Goal: Ask a question: Seek information or help from site administrators or community

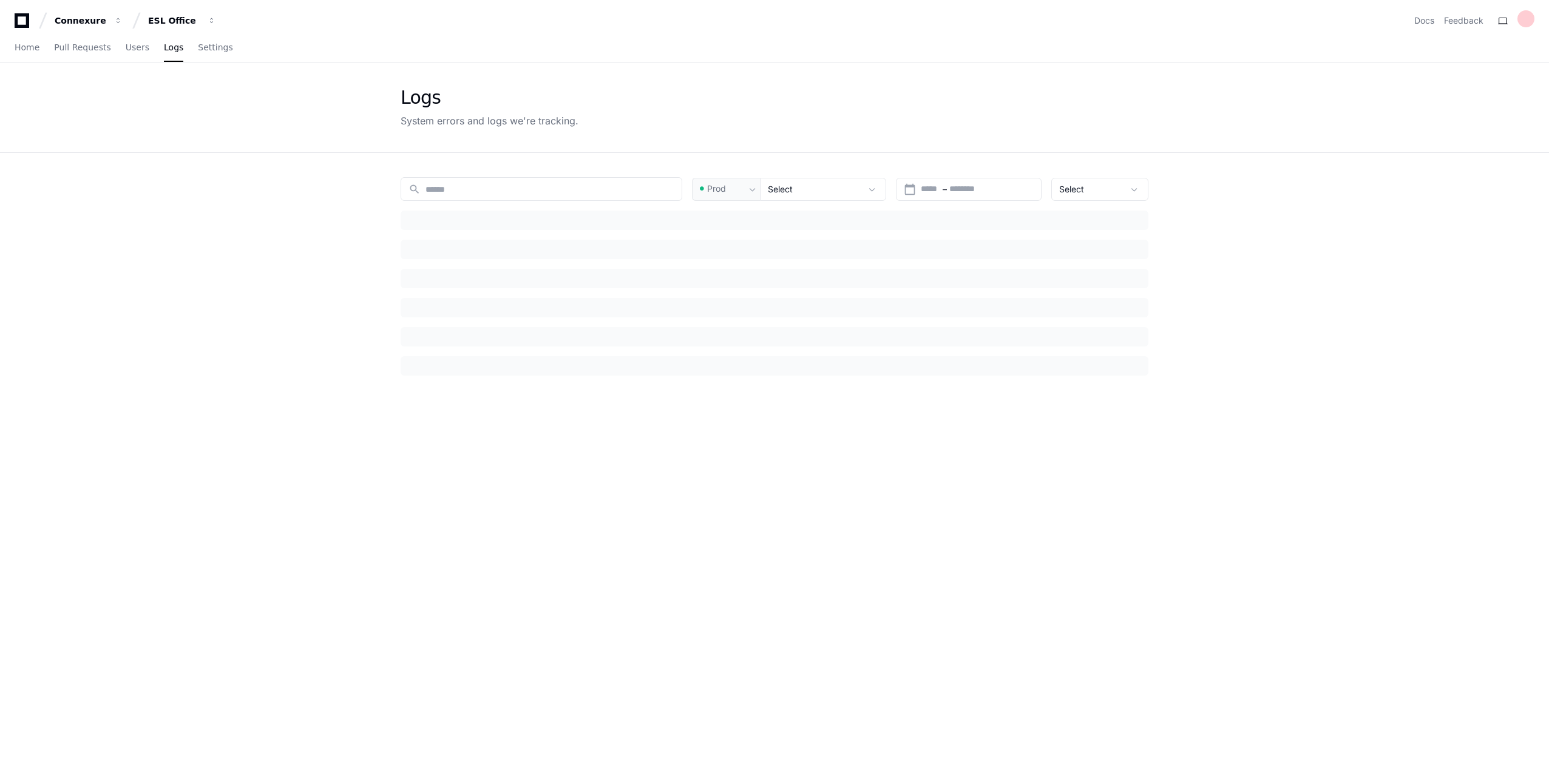
type input "*********"
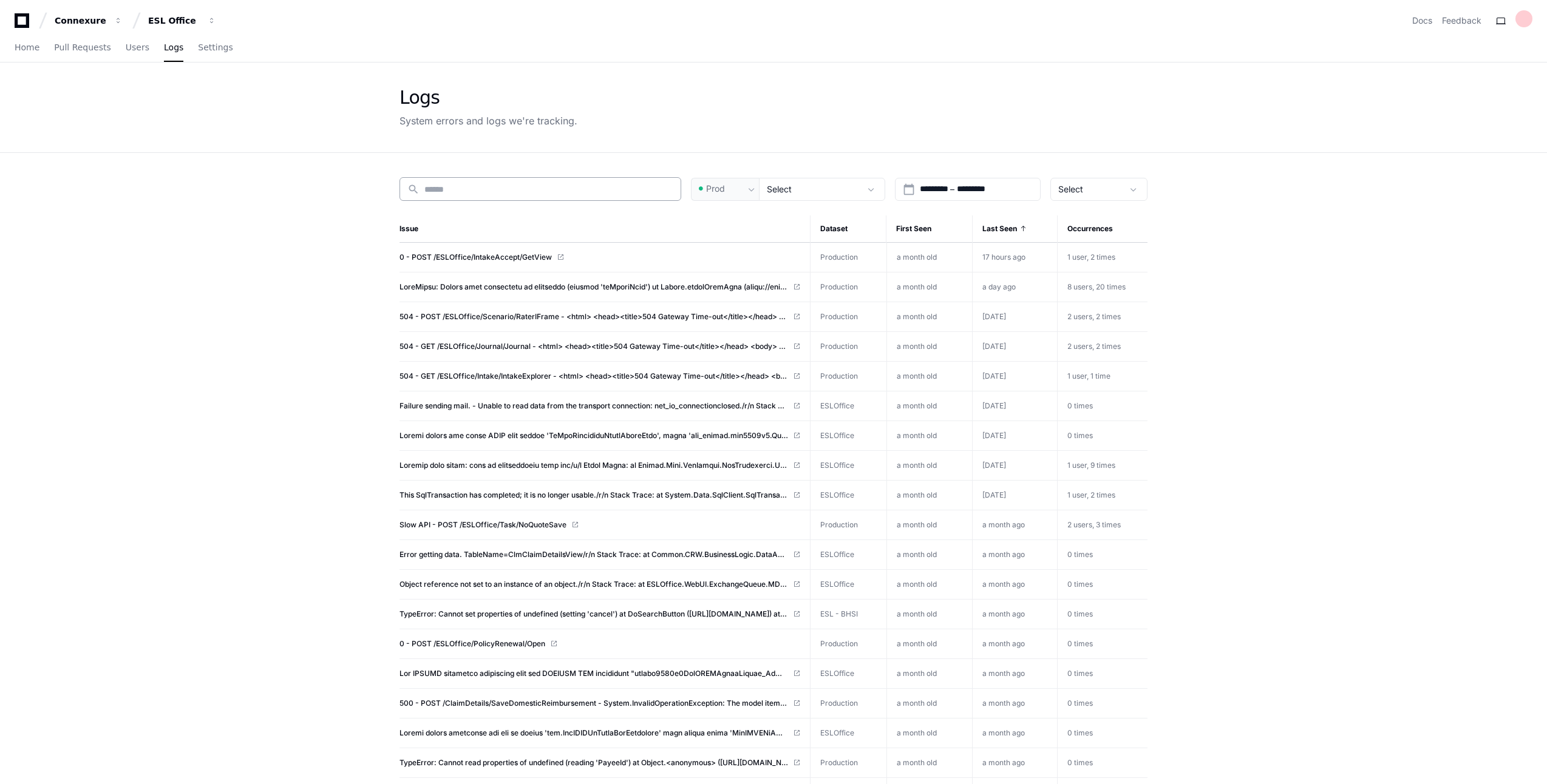
click at [458, 185] on input at bounding box center [549, 189] width 249 height 12
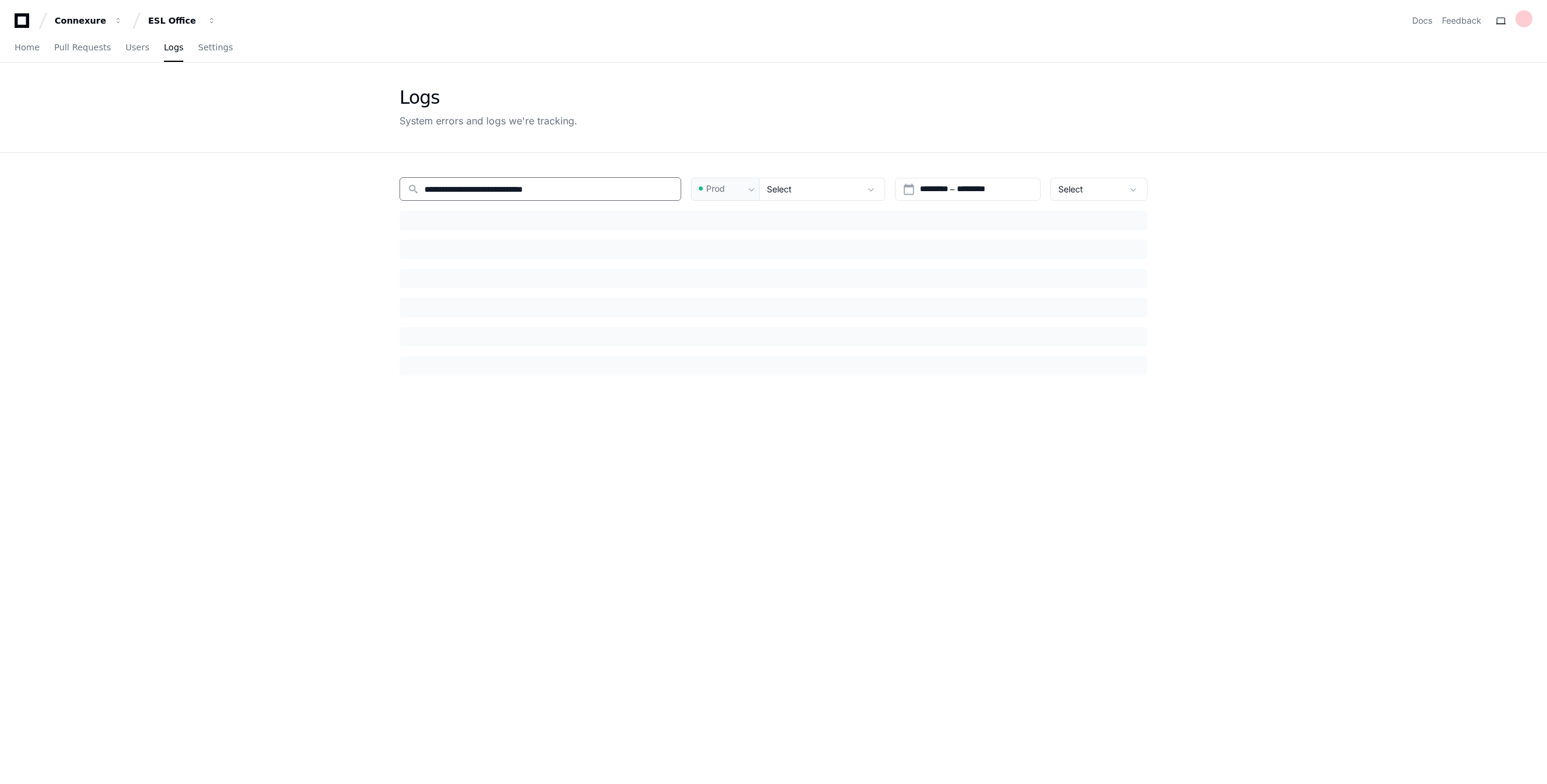
paste input "**********"
type input "**********"
click at [7, 30] on div "Connexure ESL Office Docs Feedback" at bounding box center [774, 16] width 1547 height 32
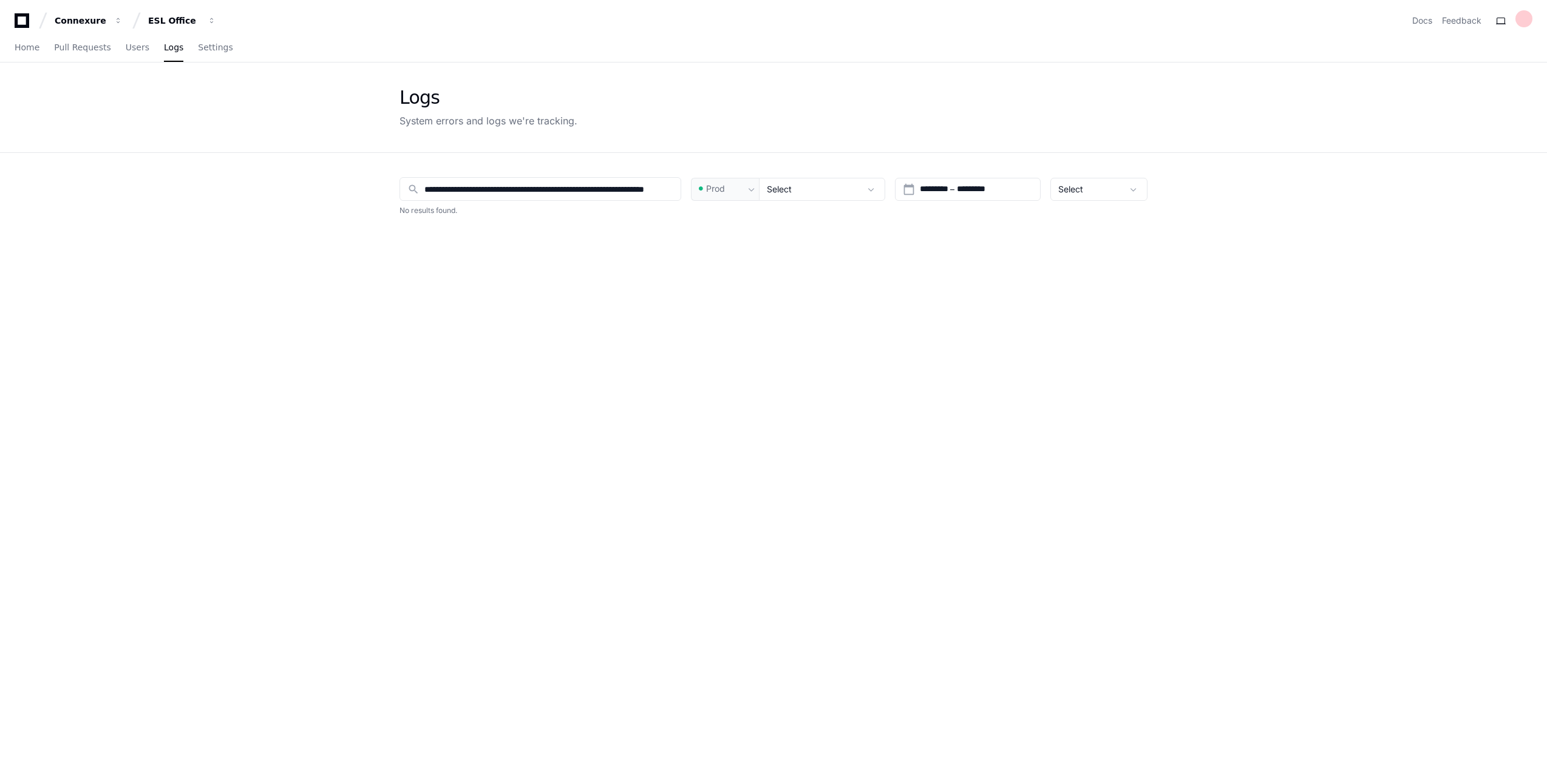
click at [21, 21] on icon at bounding box center [22, 21] width 24 height 15
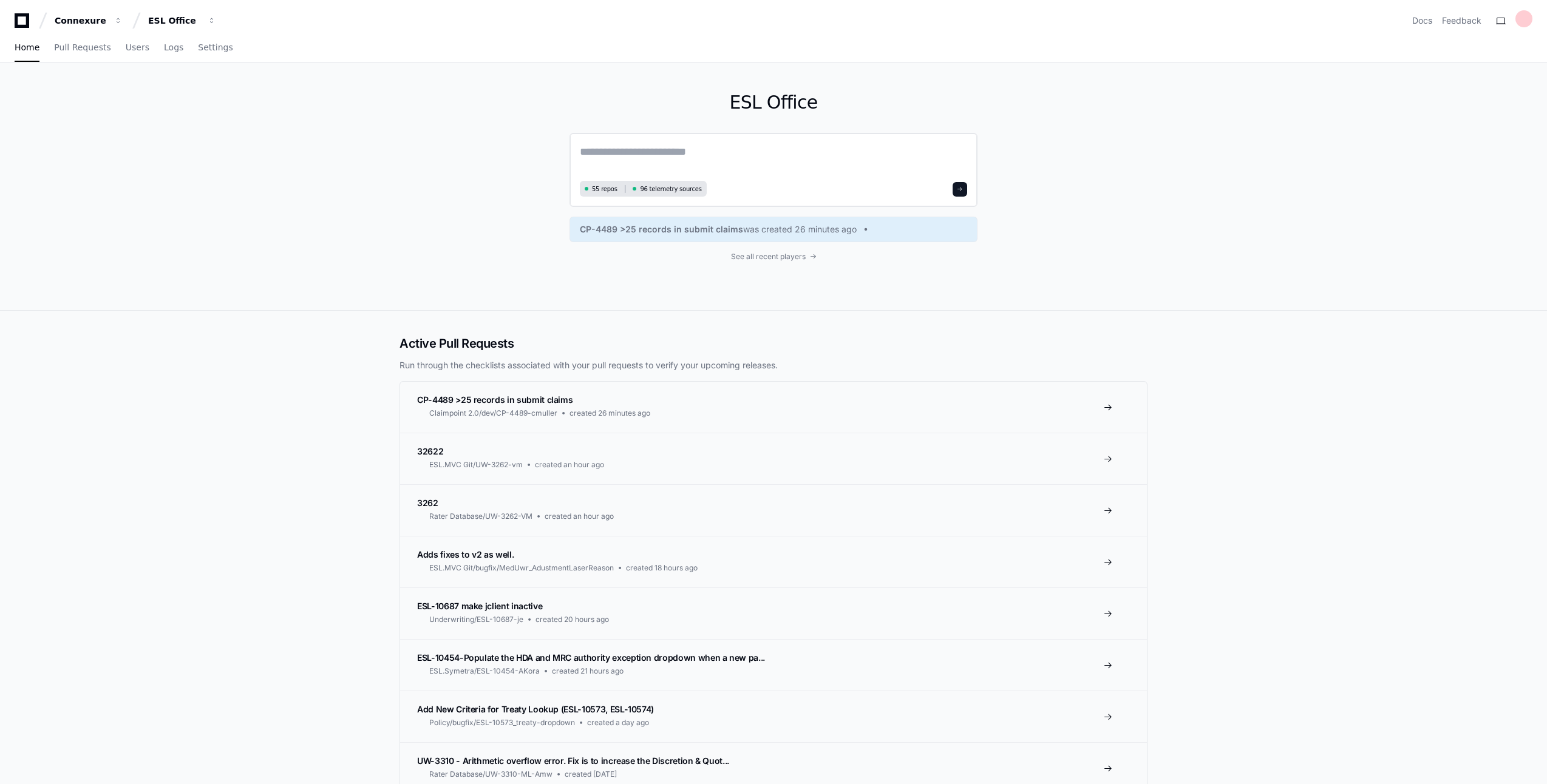
click at [682, 162] on textarea at bounding box center [774, 160] width 388 height 34
paste textarea "**********"
type textarea "**********"
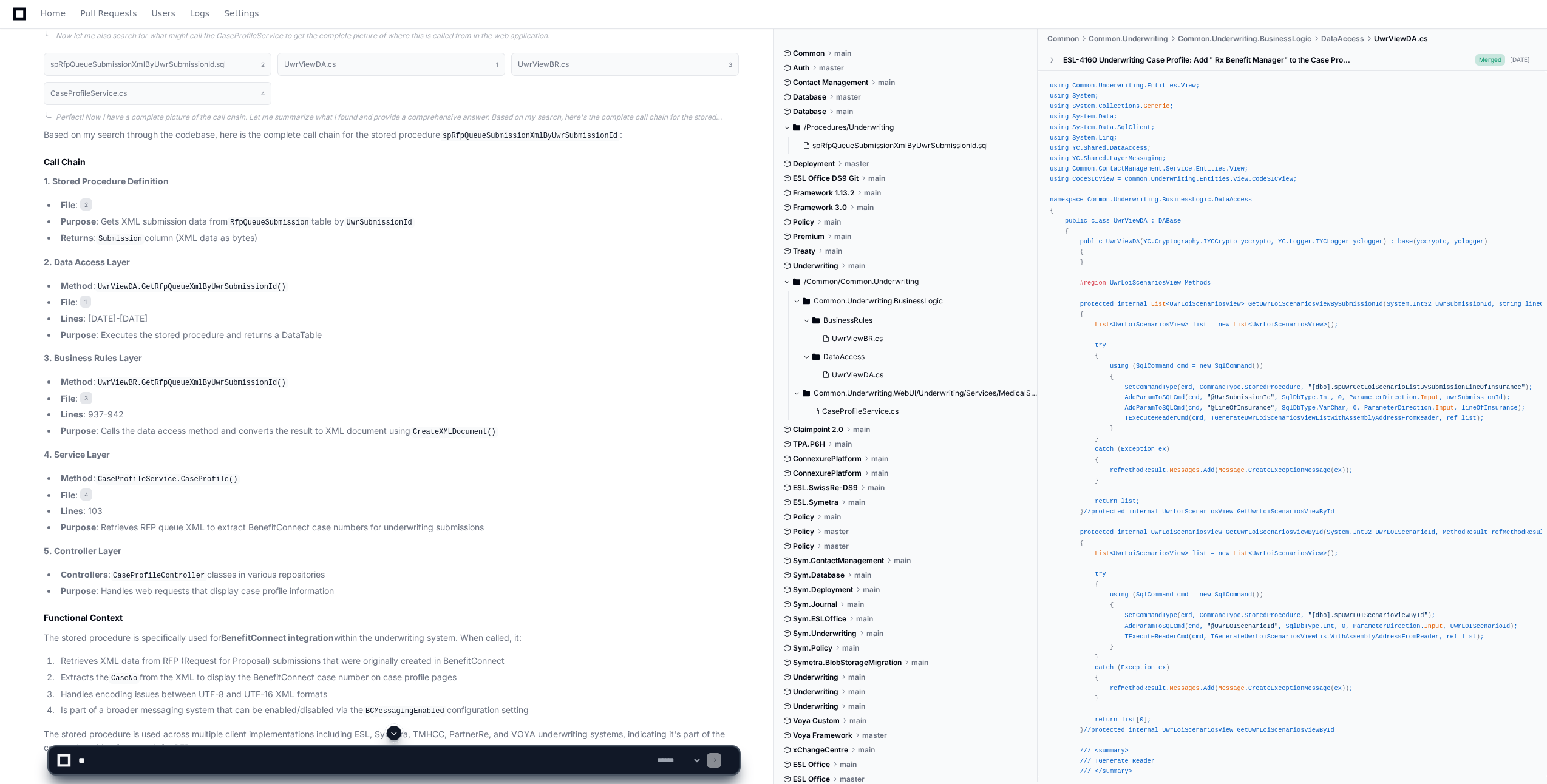
scroll to position [530, 0]
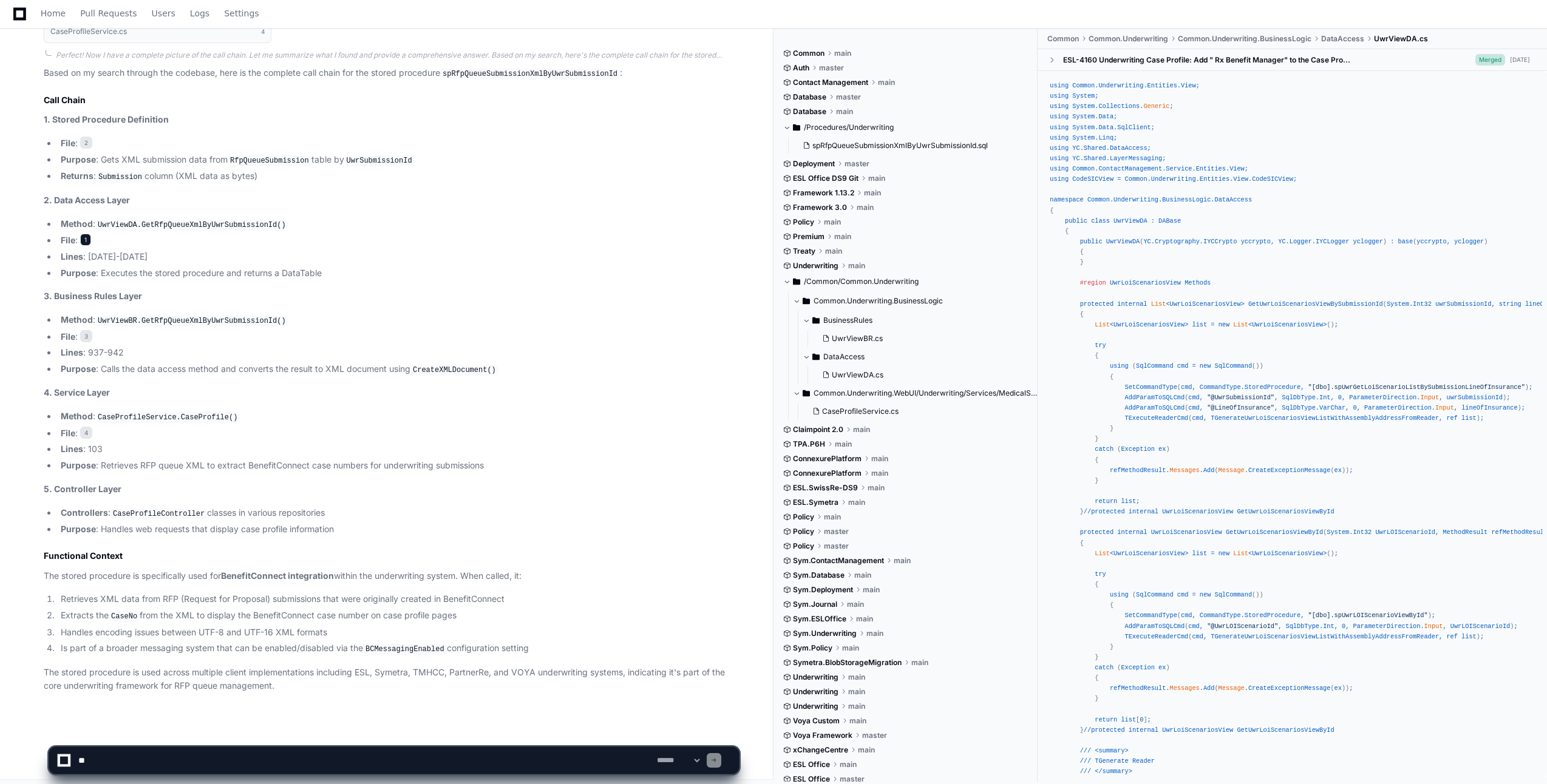
click at [89, 237] on span "1" at bounding box center [86, 240] width 11 height 12
click at [87, 240] on span "1" at bounding box center [86, 240] width 11 height 12
click at [174, 763] on textarea at bounding box center [365, 760] width 578 height 27
type textarea "**********"
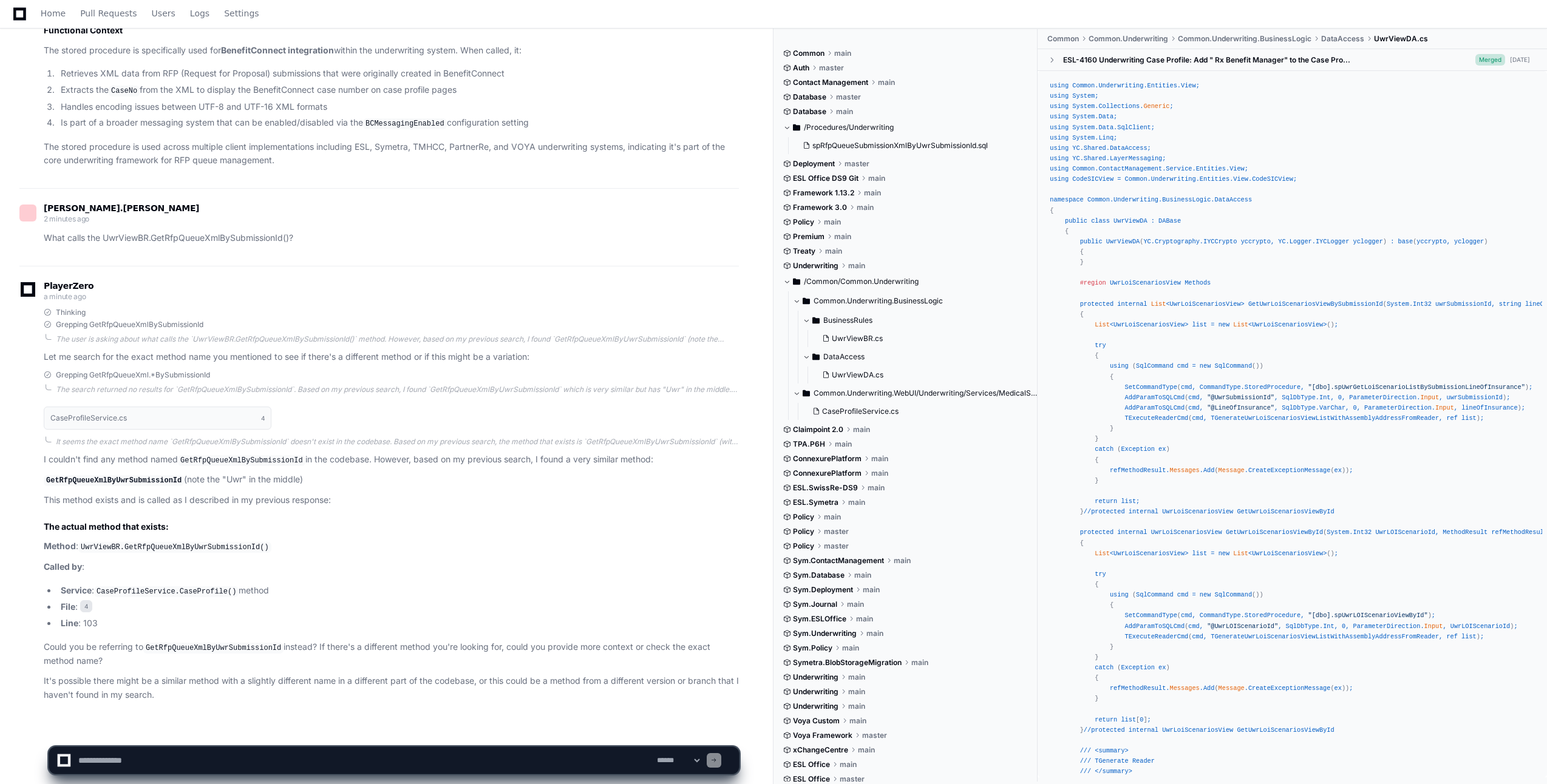
scroll to position [1063, 0]
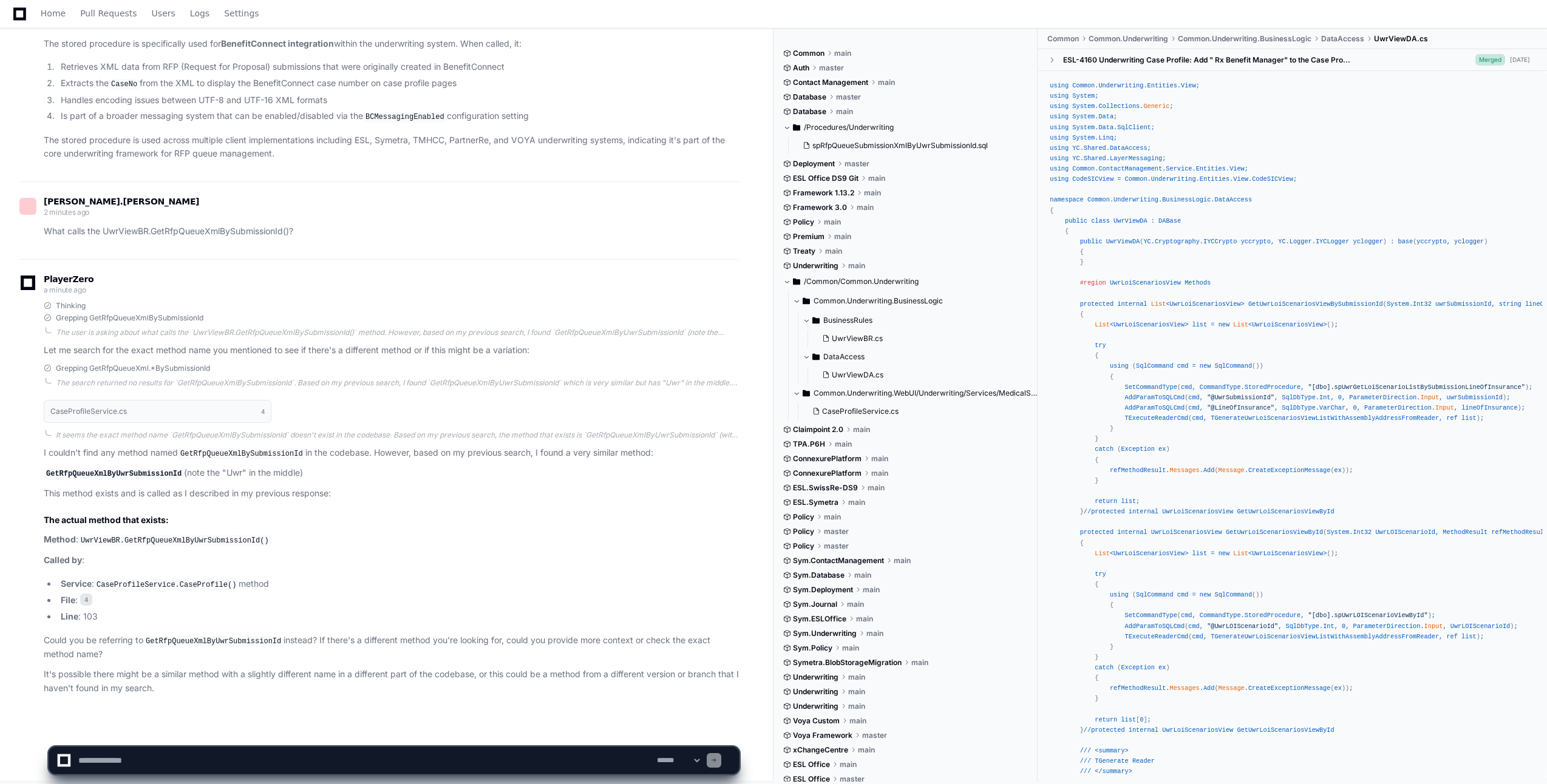
click at [264, 767] on textarea at bounding box center [365, 760] width 578 height 27
click at [208, 636] on code "GetRfpQueueXmlByUwrSubmissionId" at bounding box center [213, 641] width 140 height 11
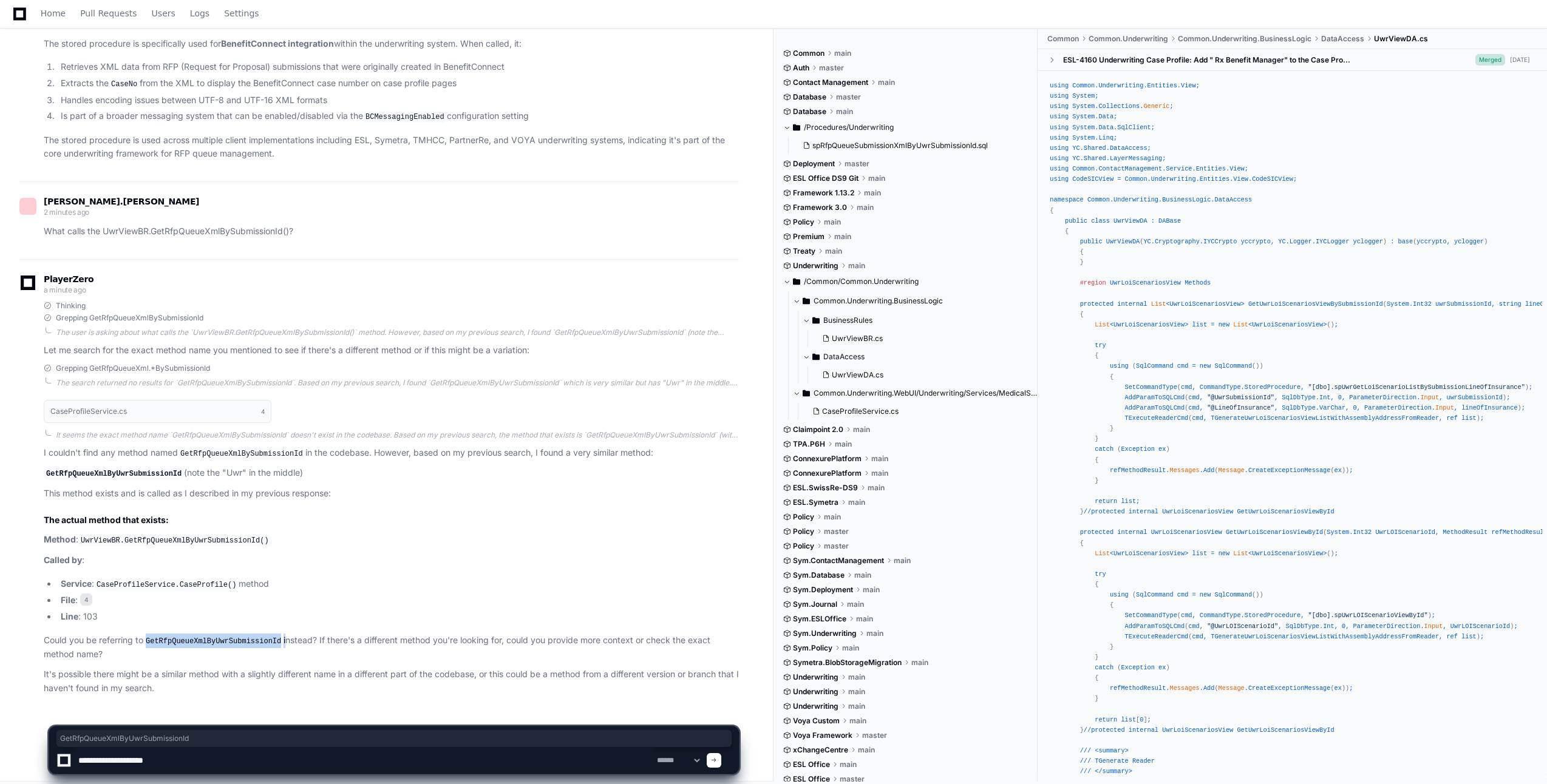
copy p "GetRfpQueueXmlByUwrSubmissionId"
click at [218, 768] on textarea at bounding box center [365, 760] width 578 height 27
paste textarea "**********"
type textarea "**********"
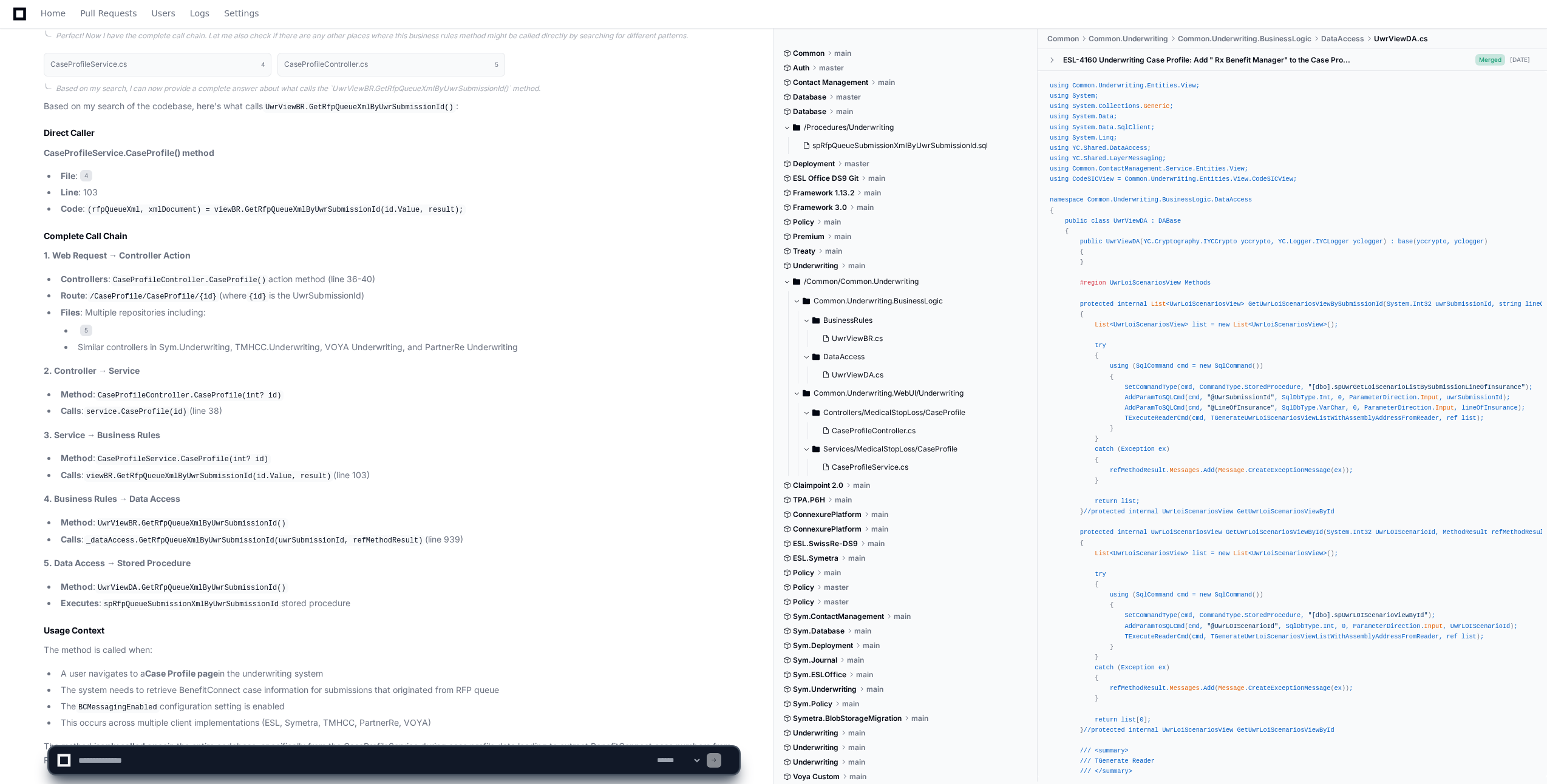
scroll to position [2124, 0]
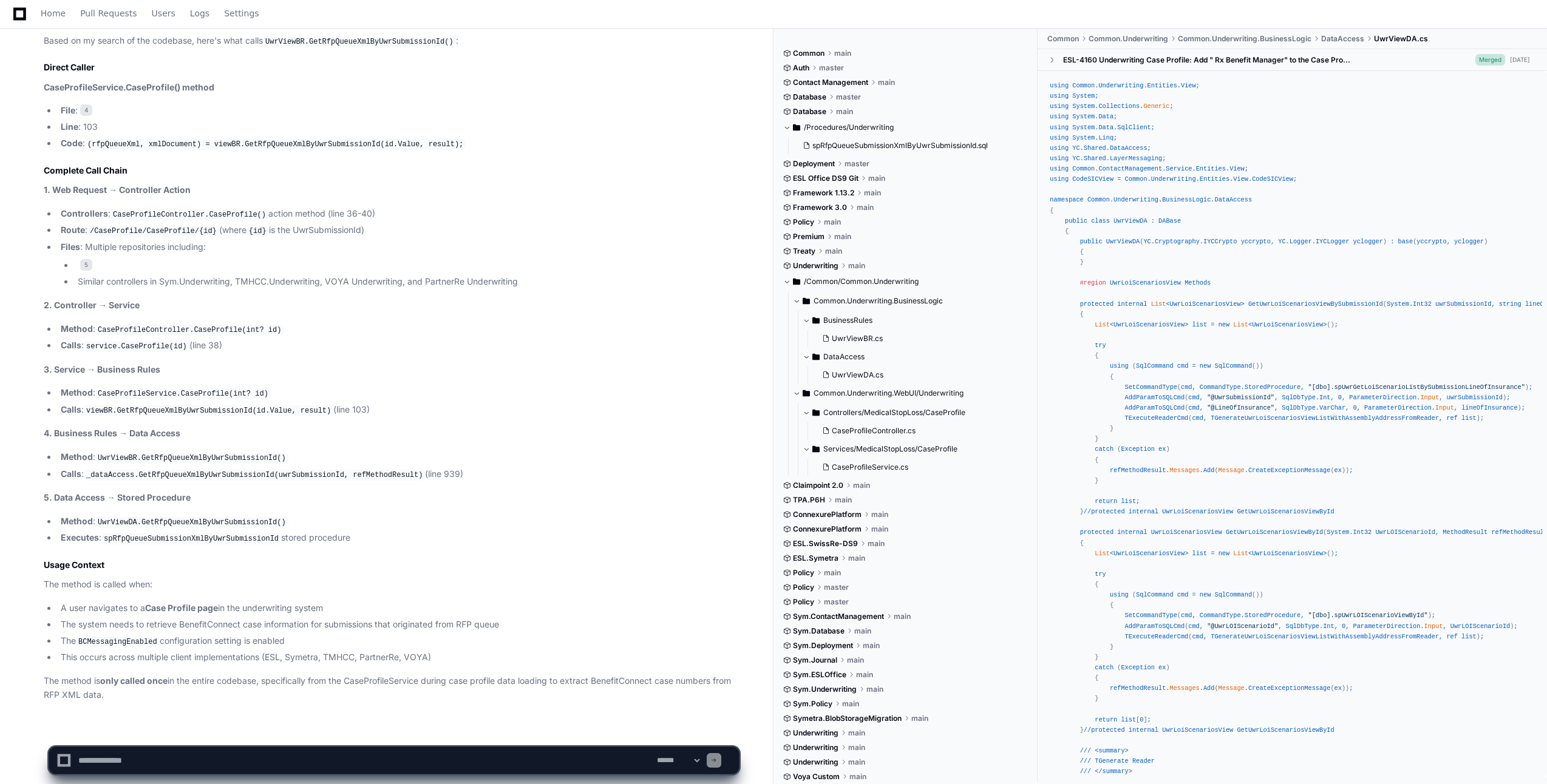
click at [252, 763] on textarea at bounding box center [365, 760] width 578 height 27
click at [803, 419] on button "Controllers/MedicalStopLoss/CaseProfile" at bounding box center [916, 413] width 226 height 19
click at [154, 289] on ul "Controllers : CaseProfileController.CaseProfile() action method (line 36-40) Ro…" at bounding box center [391, 248] width 695 height 82
click at [169, 177] on h2 "Complete Call Chain" at bounding box center [391, 171] width 695 height 12
click at [295, 417] on code "viewBR.GetRfpQueueXmlByUwrSubmissionId(id.Value, result)" at bounding box center [208, 411] width 250 height 11
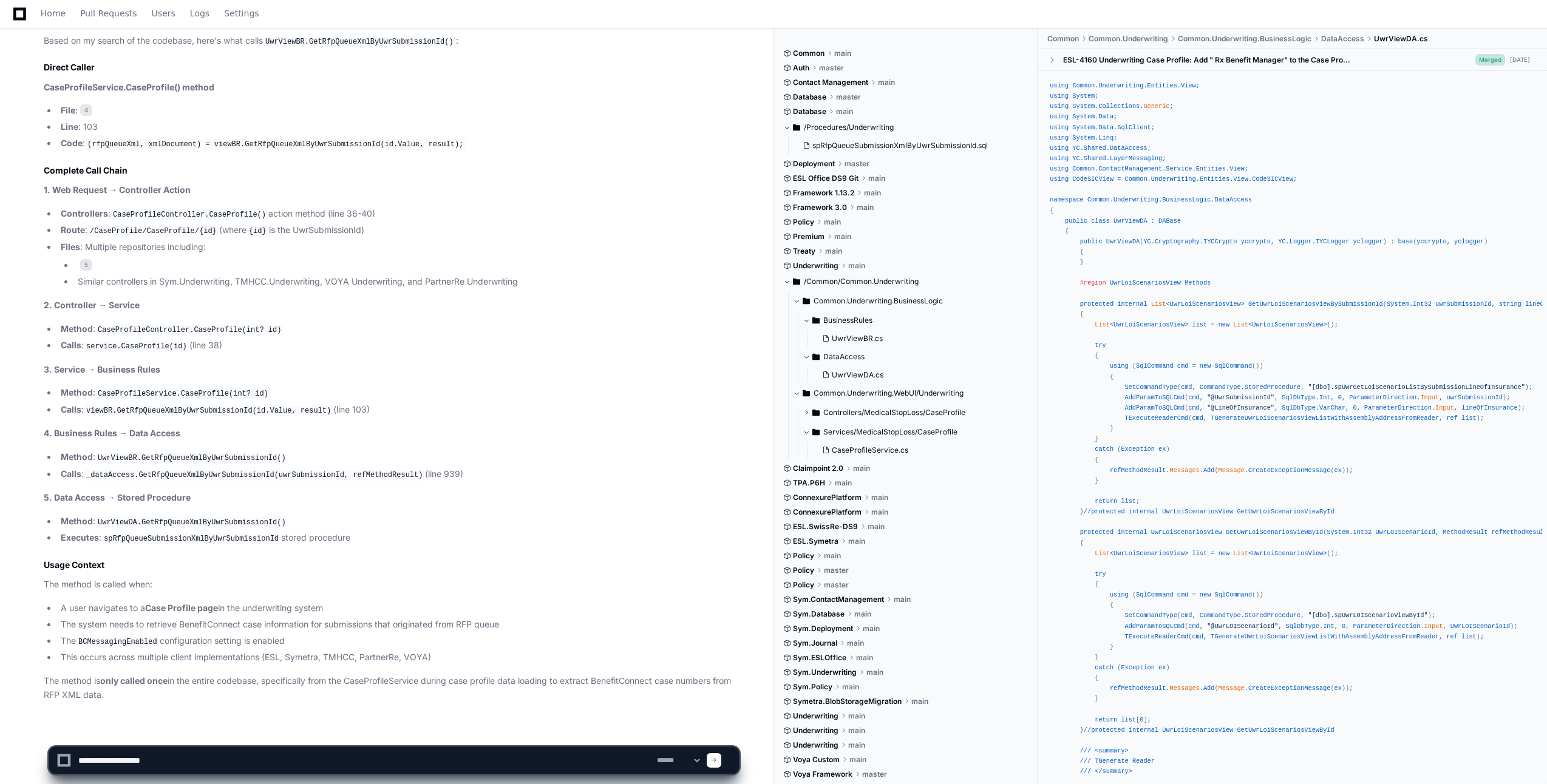
click at [145, 177] on h2 "Complete Call Chain" at bounding box center [391, 171] width 695 height 12
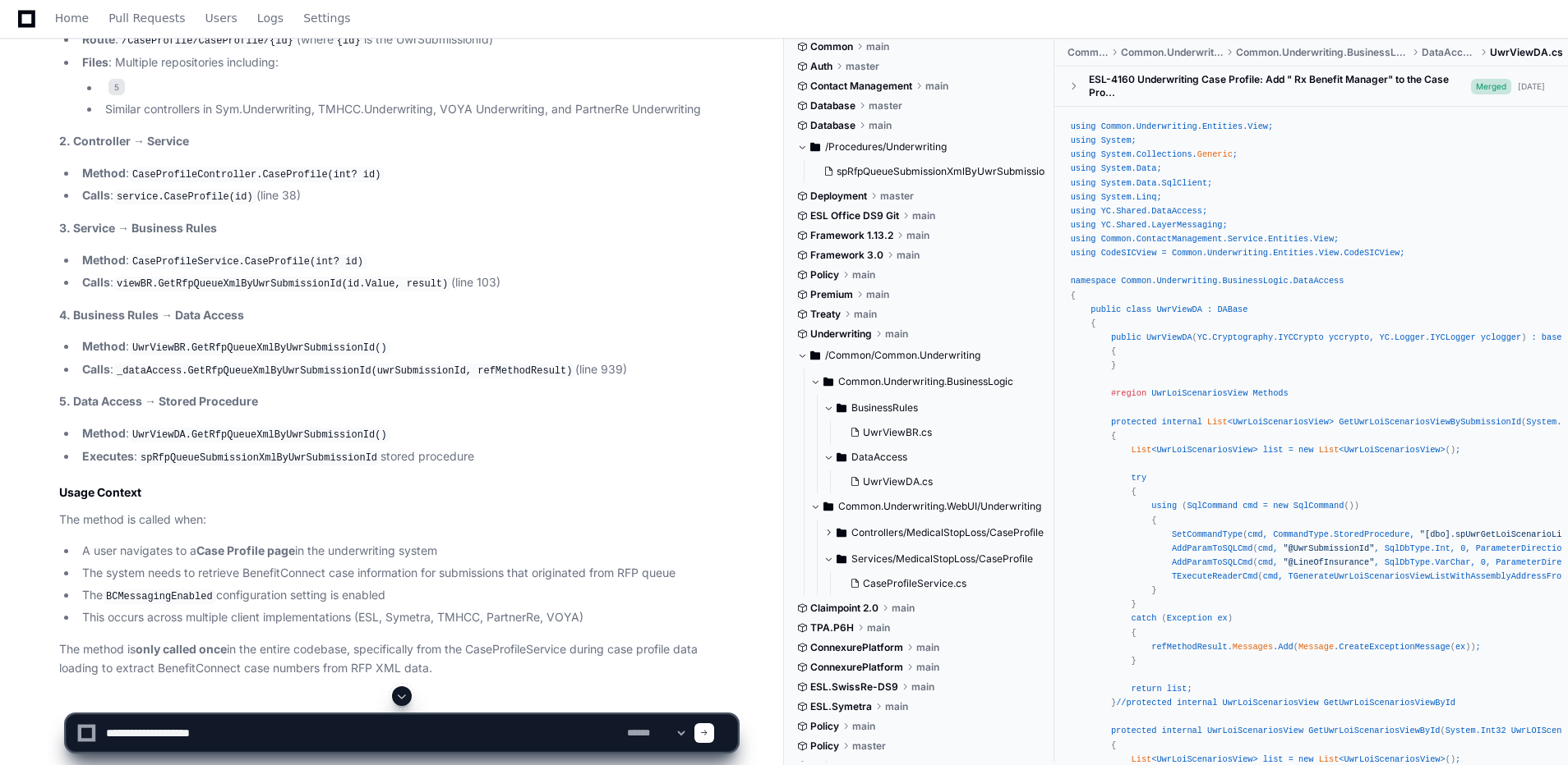
scroll to position [3225, 0]
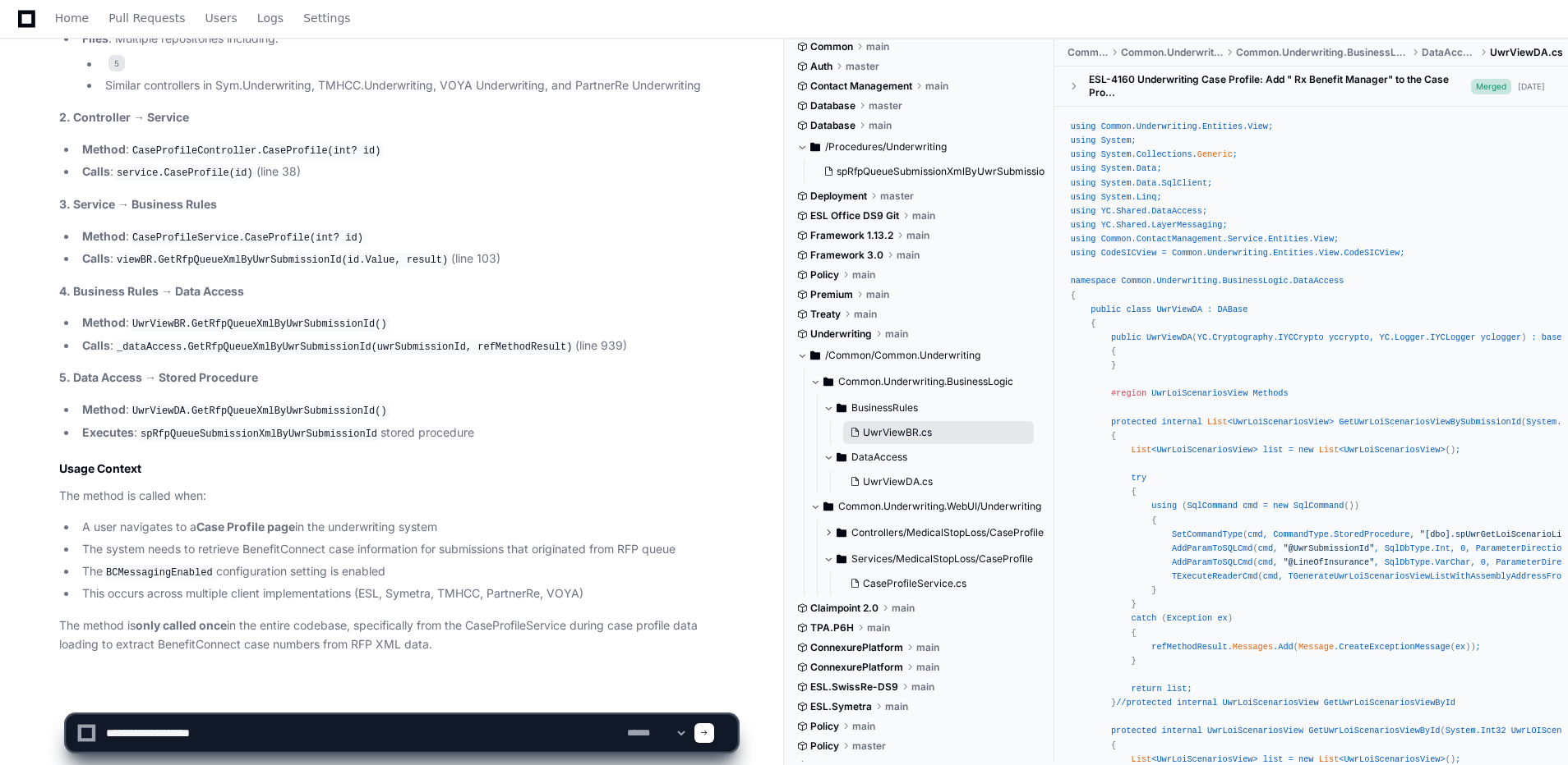
click at [906, 431] on span "UwrViewBR.cs" at bounding box center [897, 433] width 69 height 13
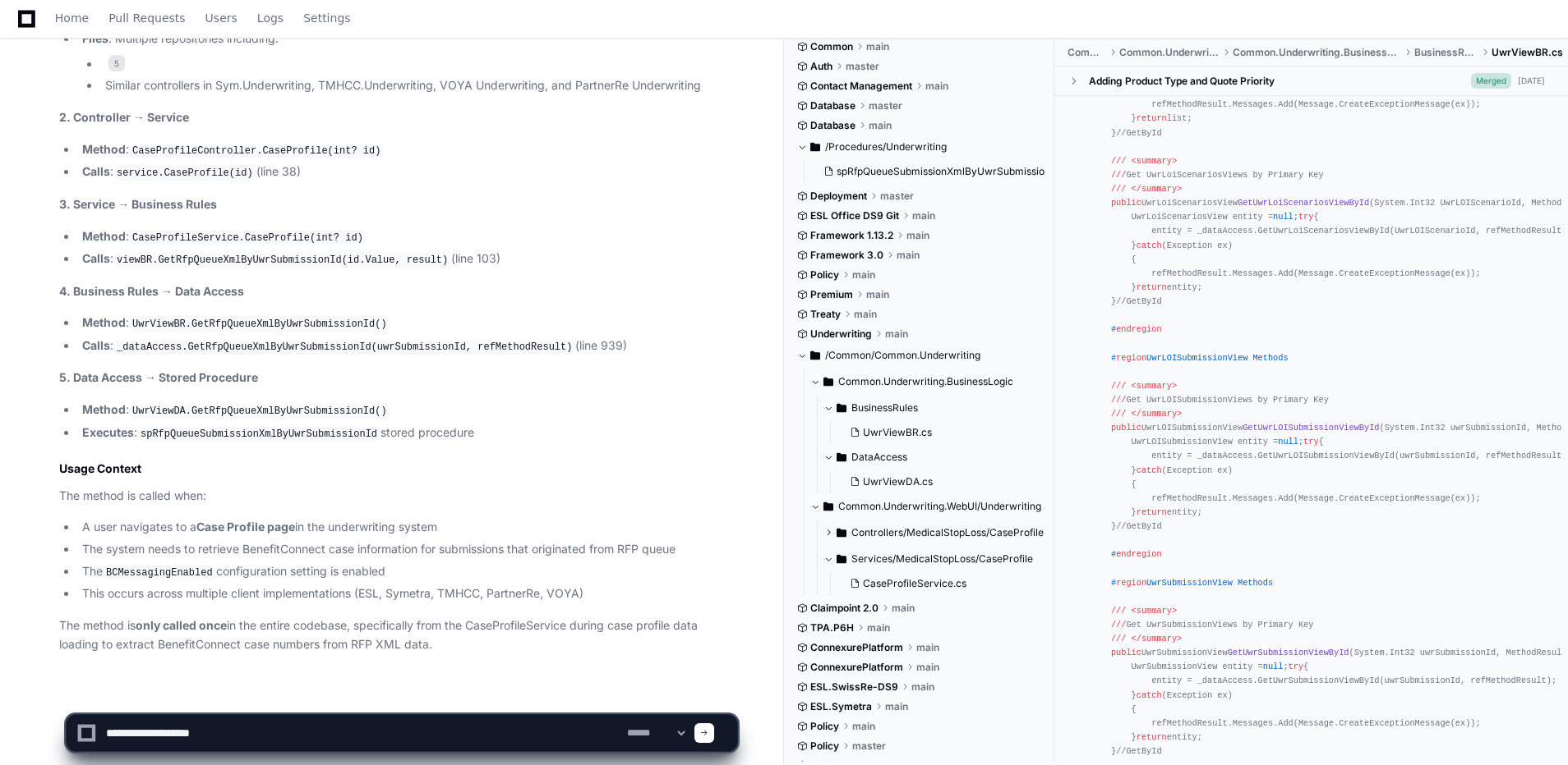
scroll to position [158, 0]
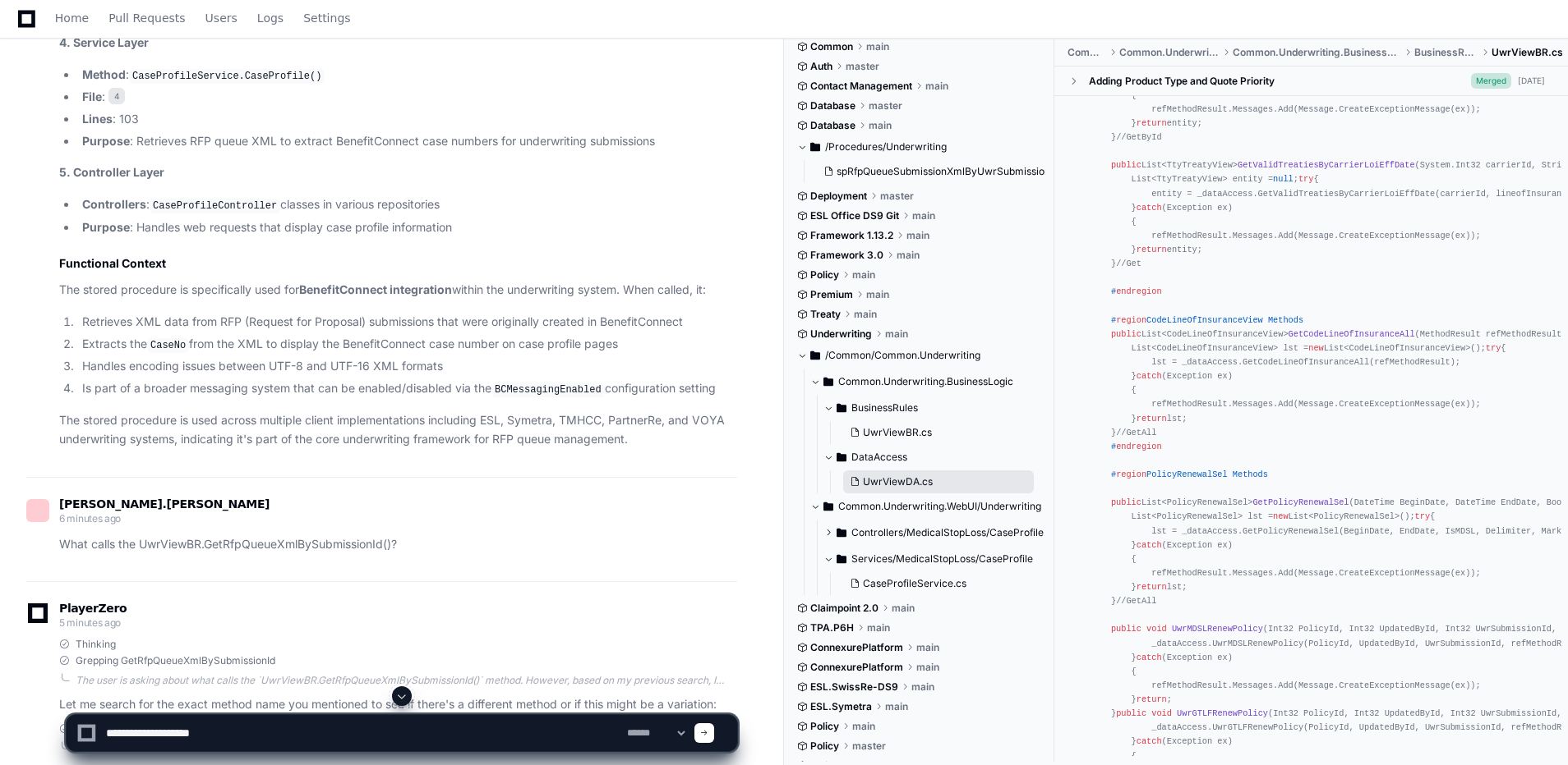
scroll to position [4148, 0]
click at [915, 440] on button "UwrViewBR.cs" at bounding box center [938, 433] width 191 height 23
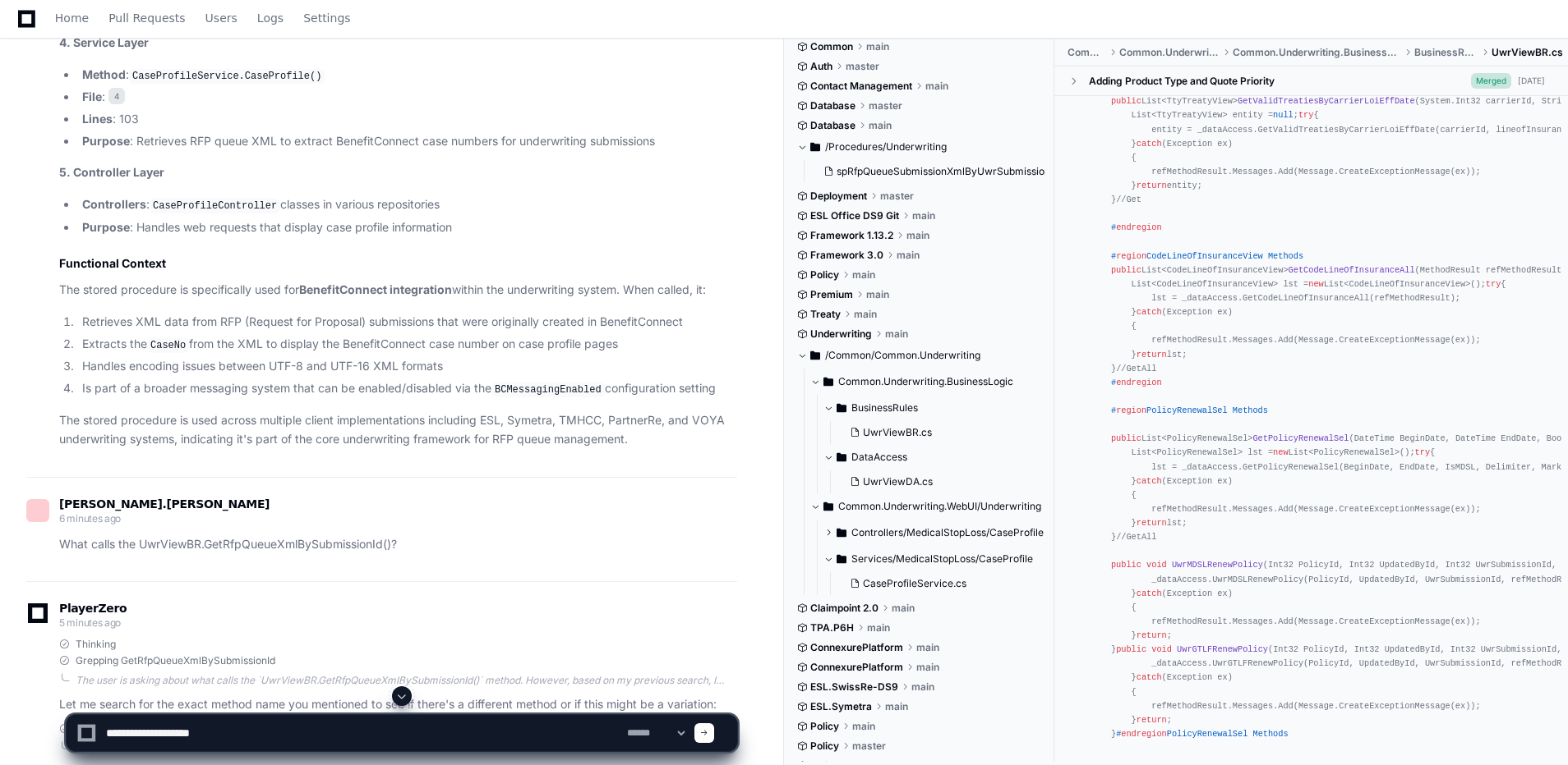
scroll to position [45, 0]
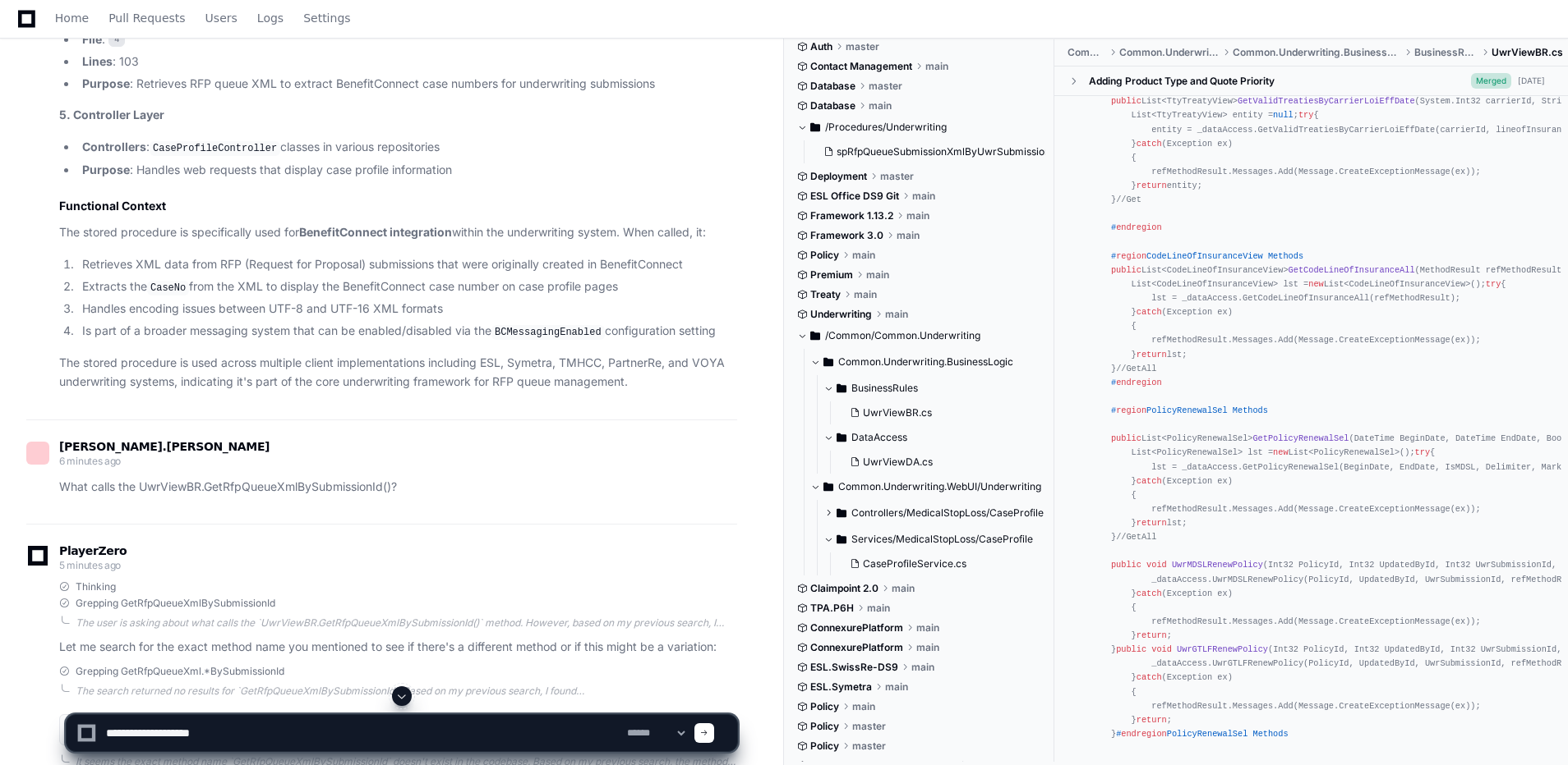
drag, startPoint x: 218, startPoint y: 733, endPoint x: 254, endPoint y: 730, distance: 36.1
click at [218, 731] on textarea at bounding box center [363, 733] width 521 height 36
type textarea "*"
click at [400, 698] on span at bounding box center [402, 696] width 13 height 13
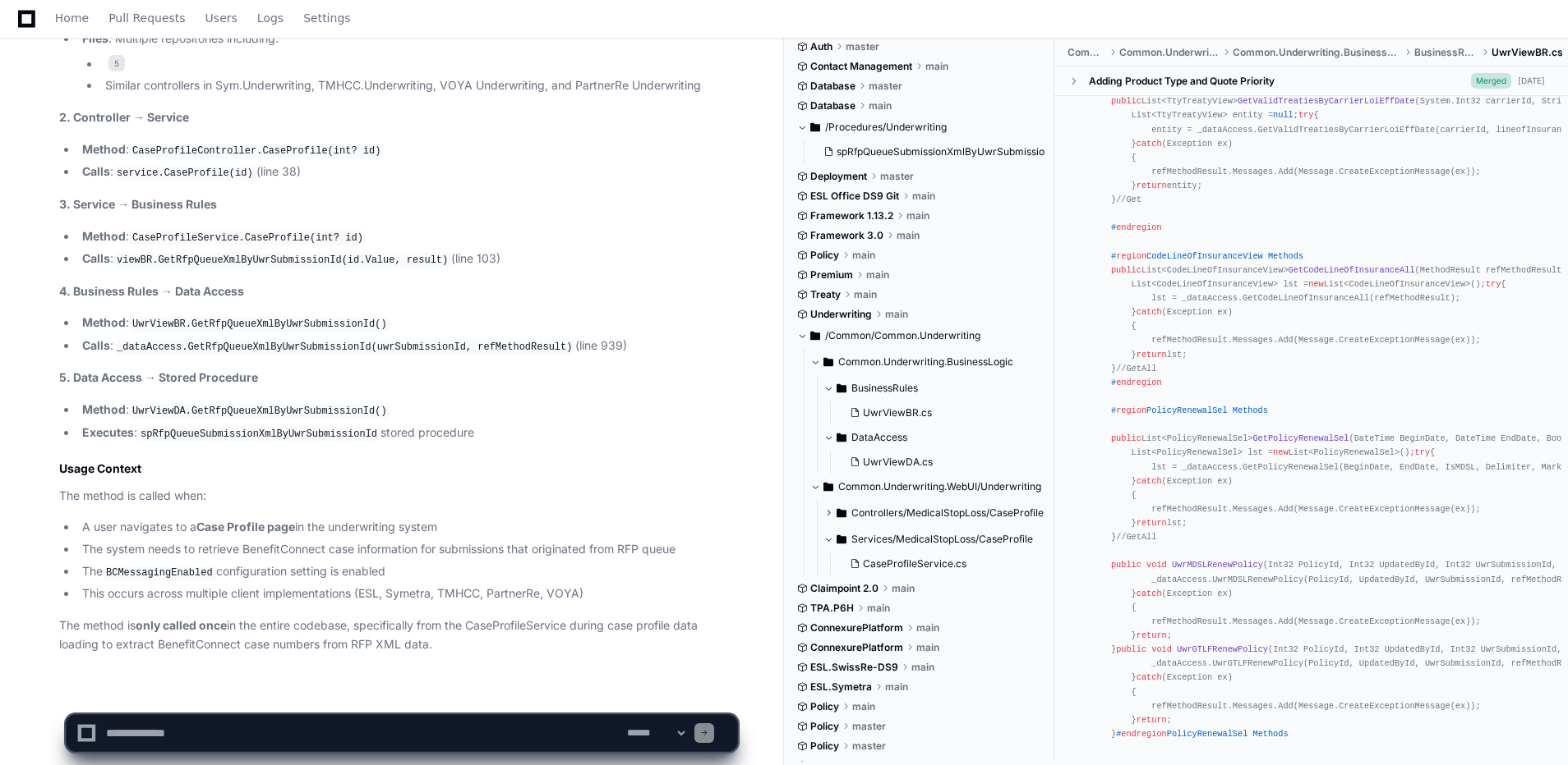
click at [199, 732] on textarea at bounding box center [363, 733] width 521 height 36
type textarea "**********"
click at [921, 558] on span "CaseProfileService.cs" at bounding box center [914, 565] width 104 height 13
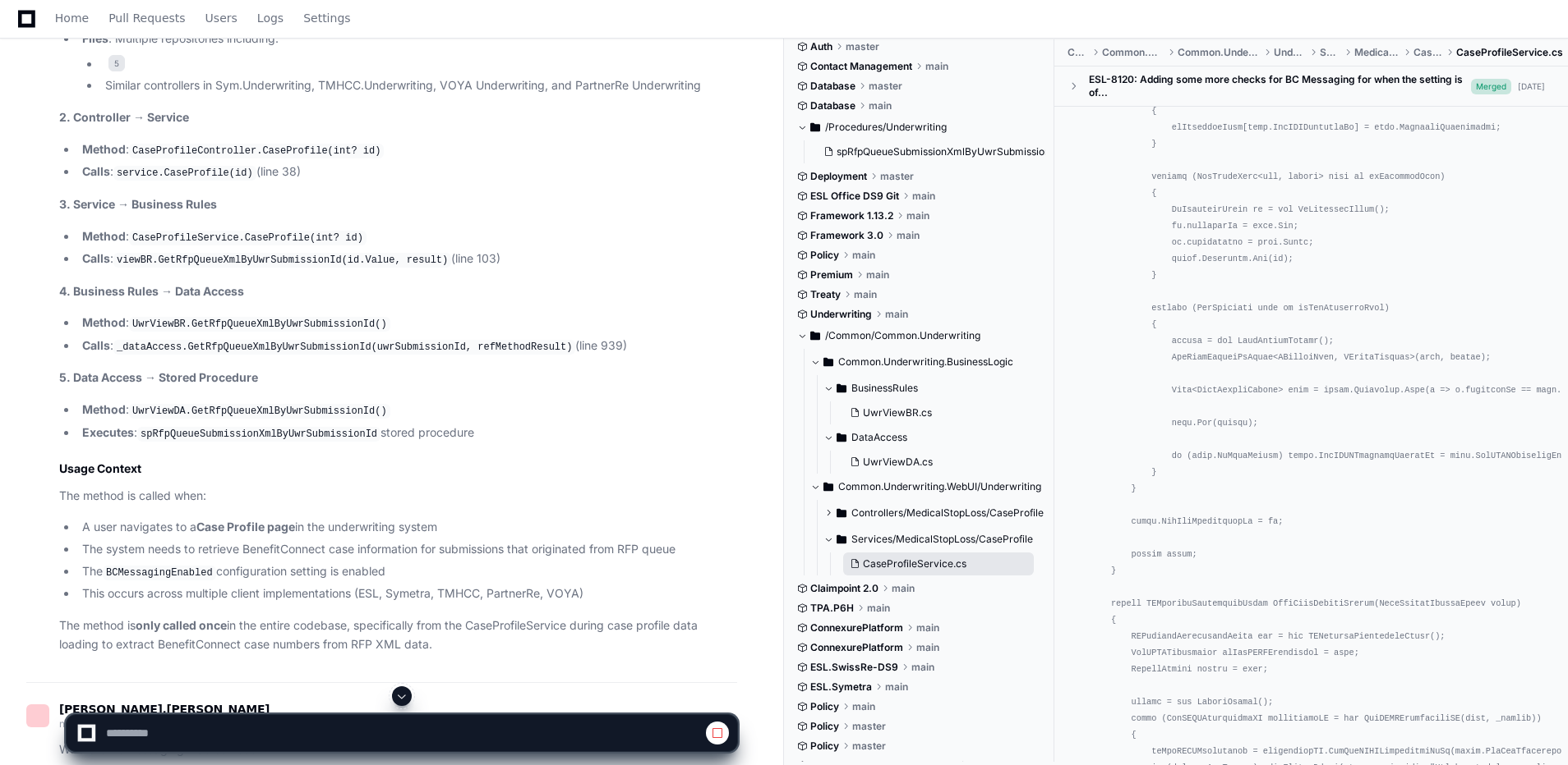
scroll to position [0, 0]
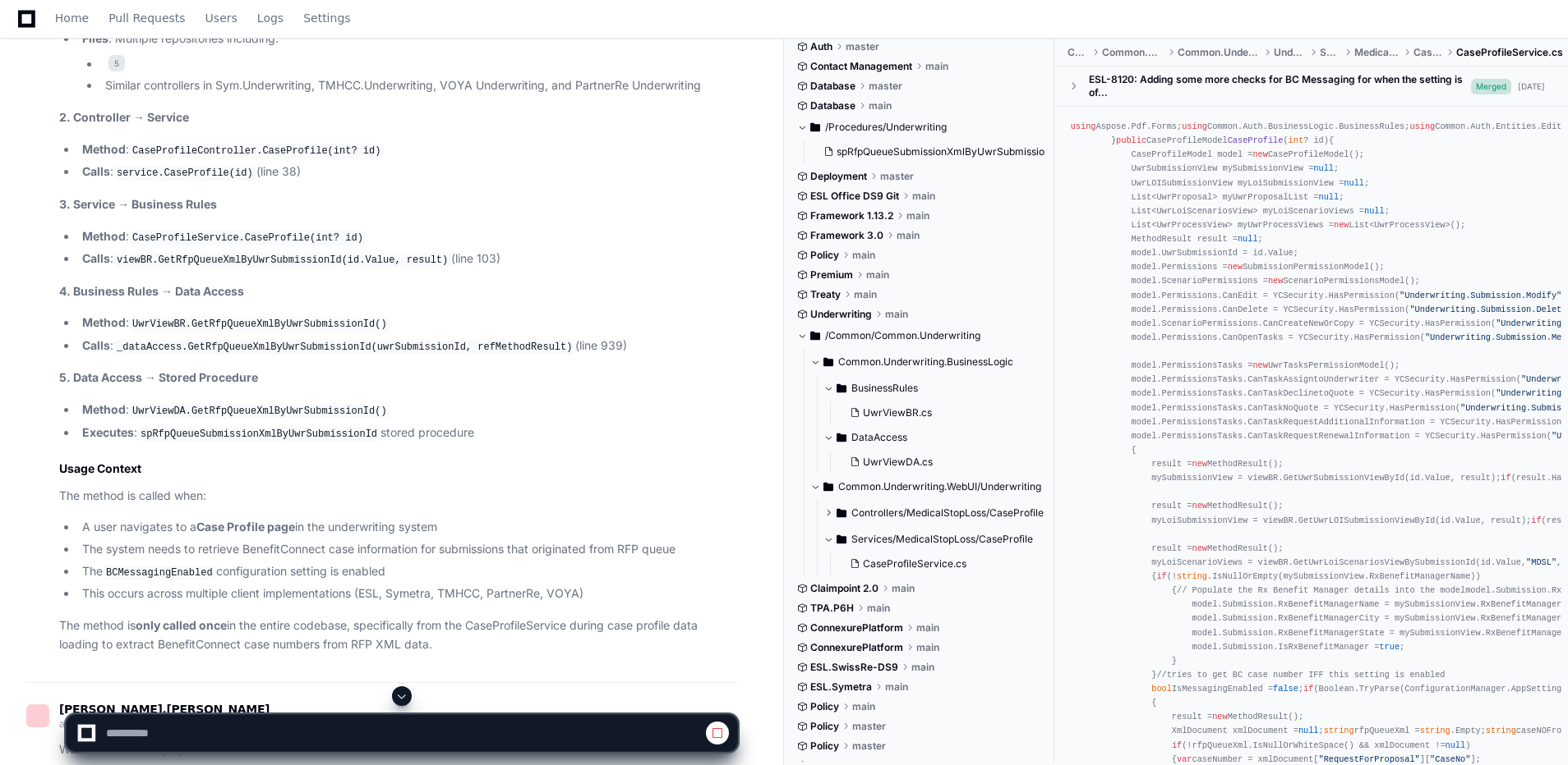
click at [893, 459] on span "UwrViewDA.cs" at bounding box center [897, 463] width 70 height 13
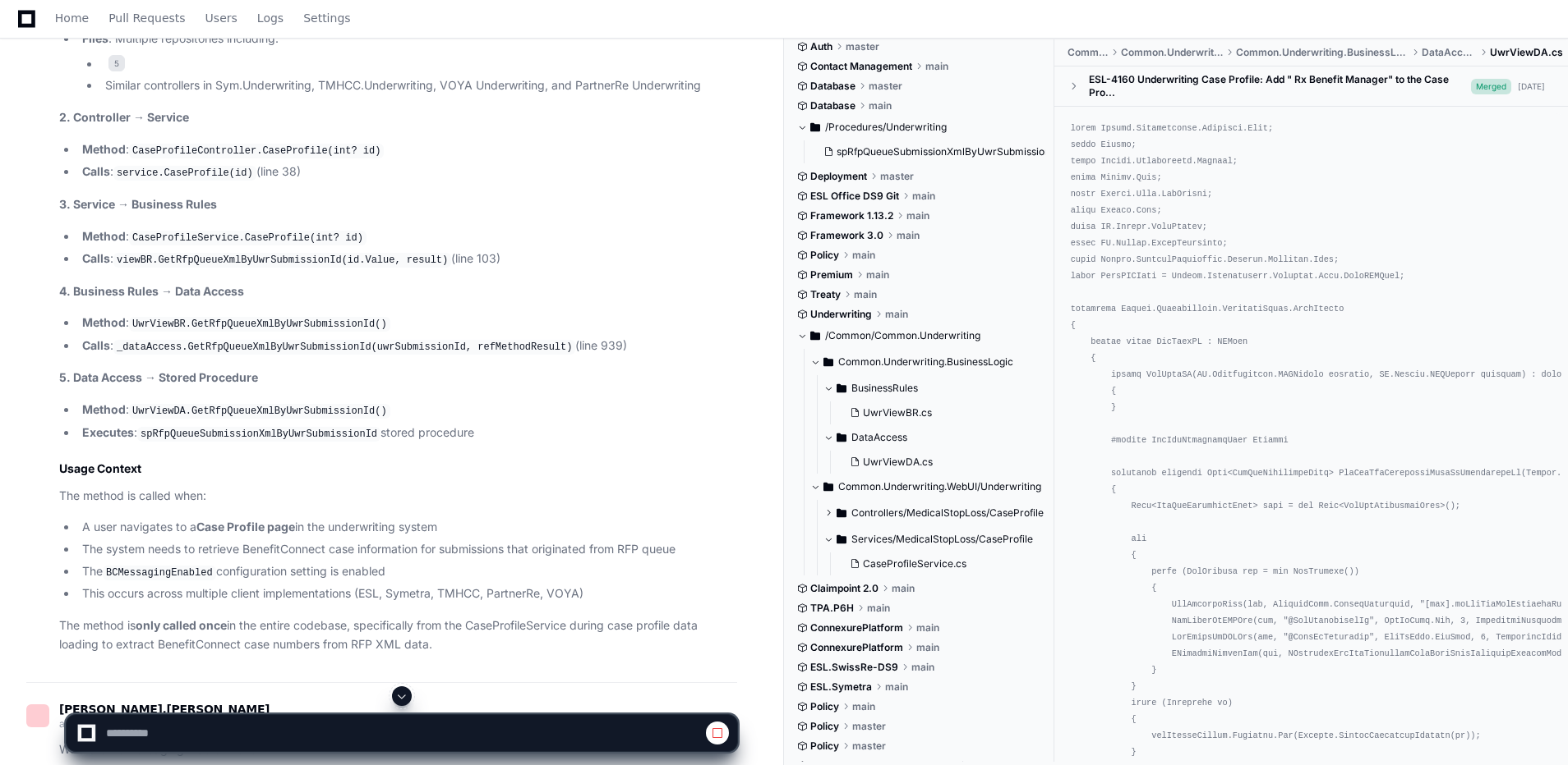
click at [904, 456] on span "UwrViewDA.cs" at bounding box center [897, 463] width 70 height 13
click at [907, 459] on span "UwrViewDA.cs" at bounding box center [897, 463] width 70 height 13
click at [898, 460] on span "UwrViewDA.cs" at bounding box center [897, 463] width 70 height 13
click at [883, 565] on span "CaseProfileService.cs" at bounding box center [914, 565] width 104 height 13
click at [406, 695] on span at bounding box center [402, 696] width 13 height 13
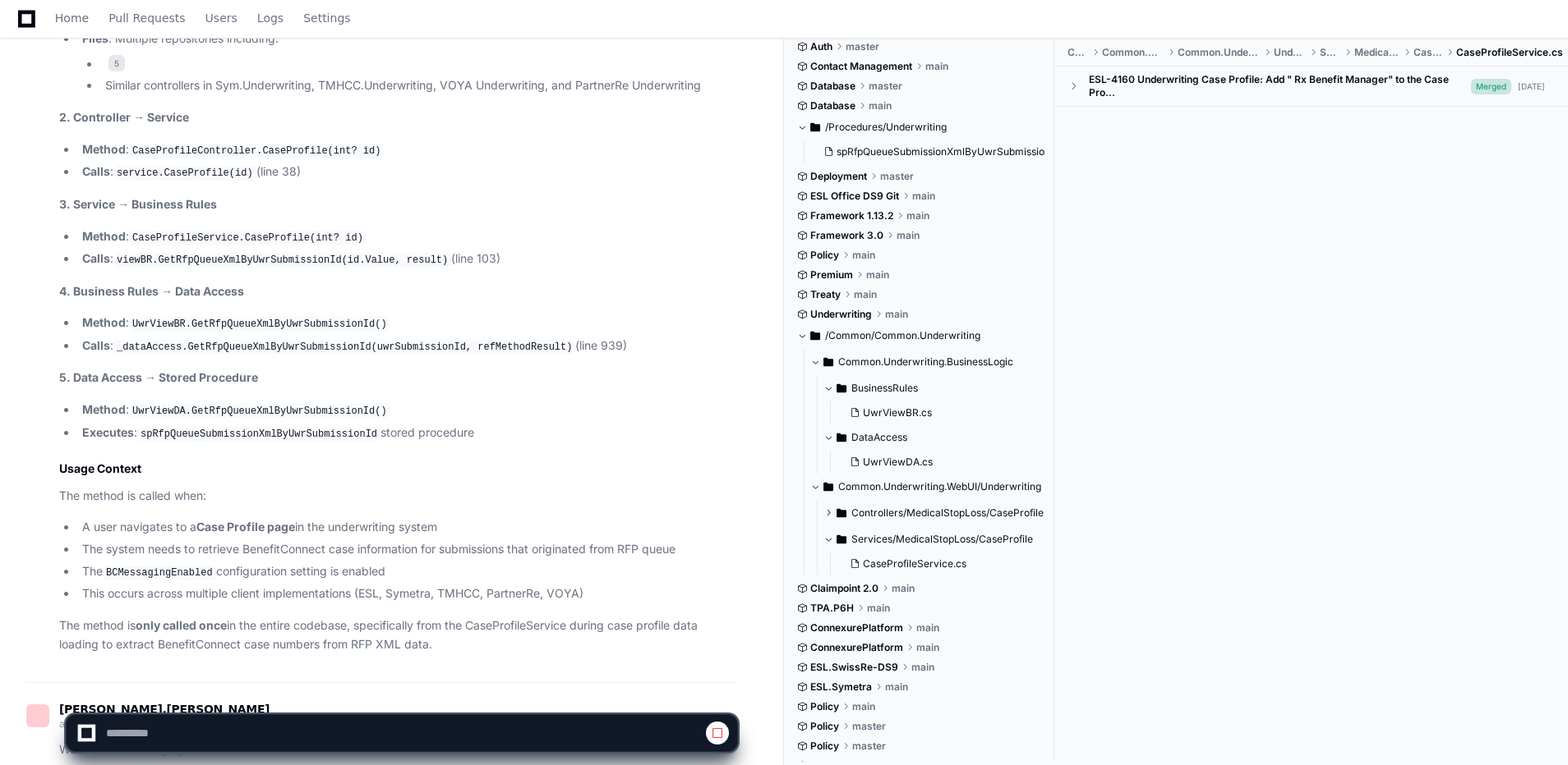
scroll to position [3517, 0]
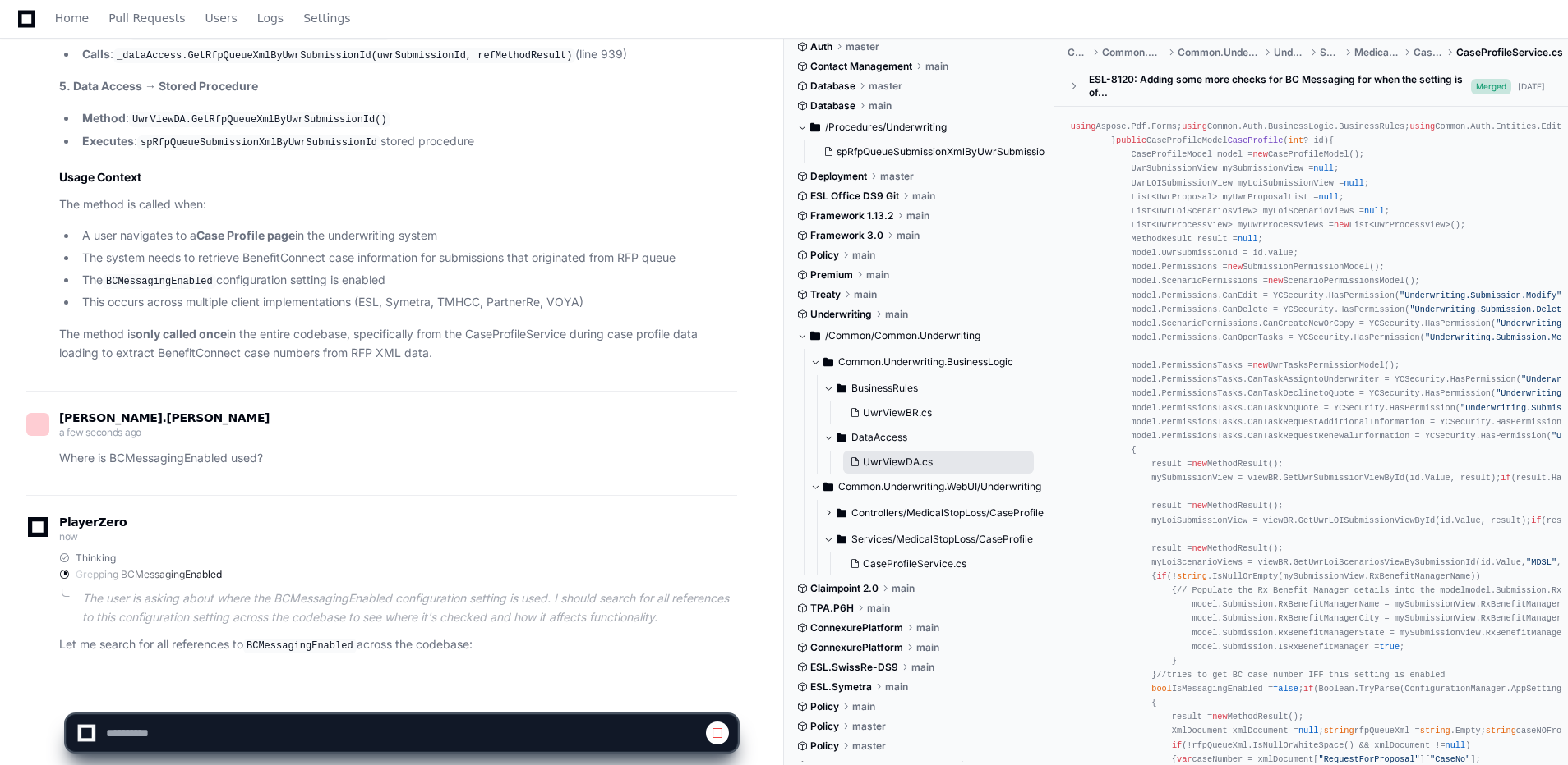
click at [907, 459] on span "UwrViewDA.cs" at bounding box center [897, 463] width 70 height 13
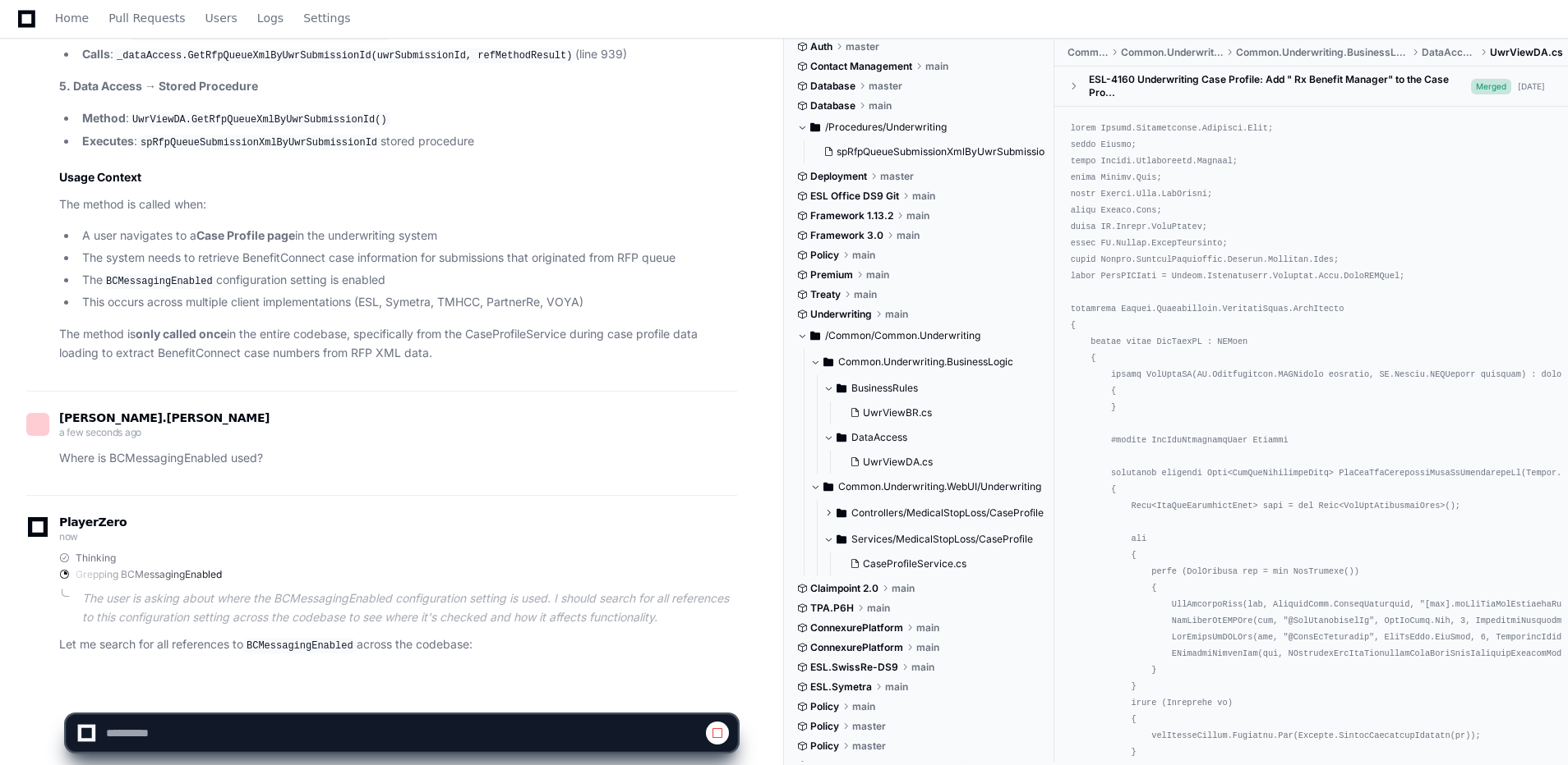
click at [918, 454] on button "UwrViewDA.cs" at bounding box center [938, 463] width 191 height 23
click at [909, 457] on span "UwrViewDA.cs" at bounding box center [897, 463] width 70 height 13
click at [907, 457] on span "UwrViewDA.cs" at bounding box center [897, 463] width 70 height 13
click at [880, 561] on span "CaseProfileService.cs" at bounding box center [914, 565] width 104 height 13
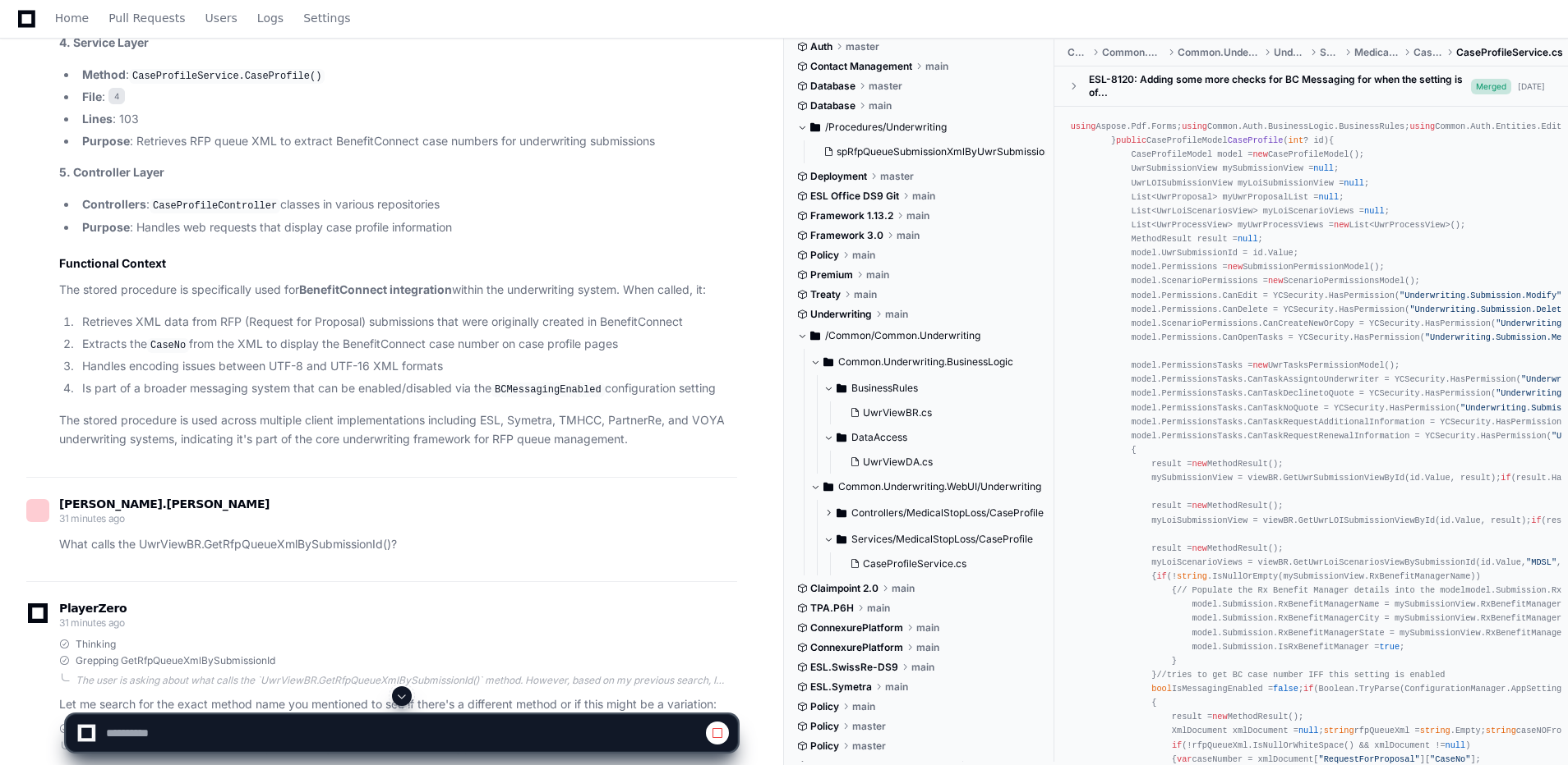
scroll to position [3397, 0]
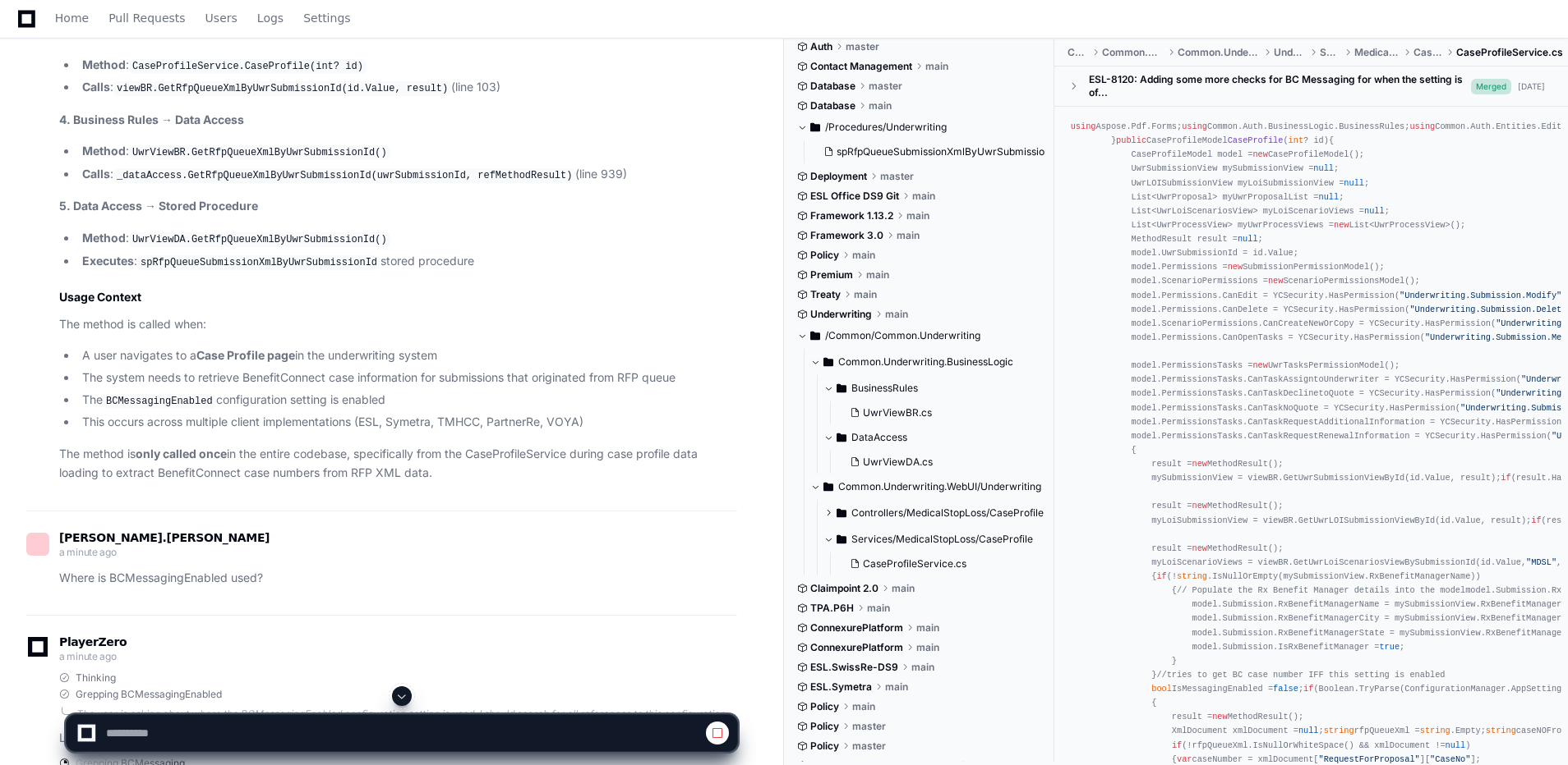
drag, startPoint x: 1500, startPoint y: 221, endPoint x: 1452, endPoint y: 175, distance: 66.5
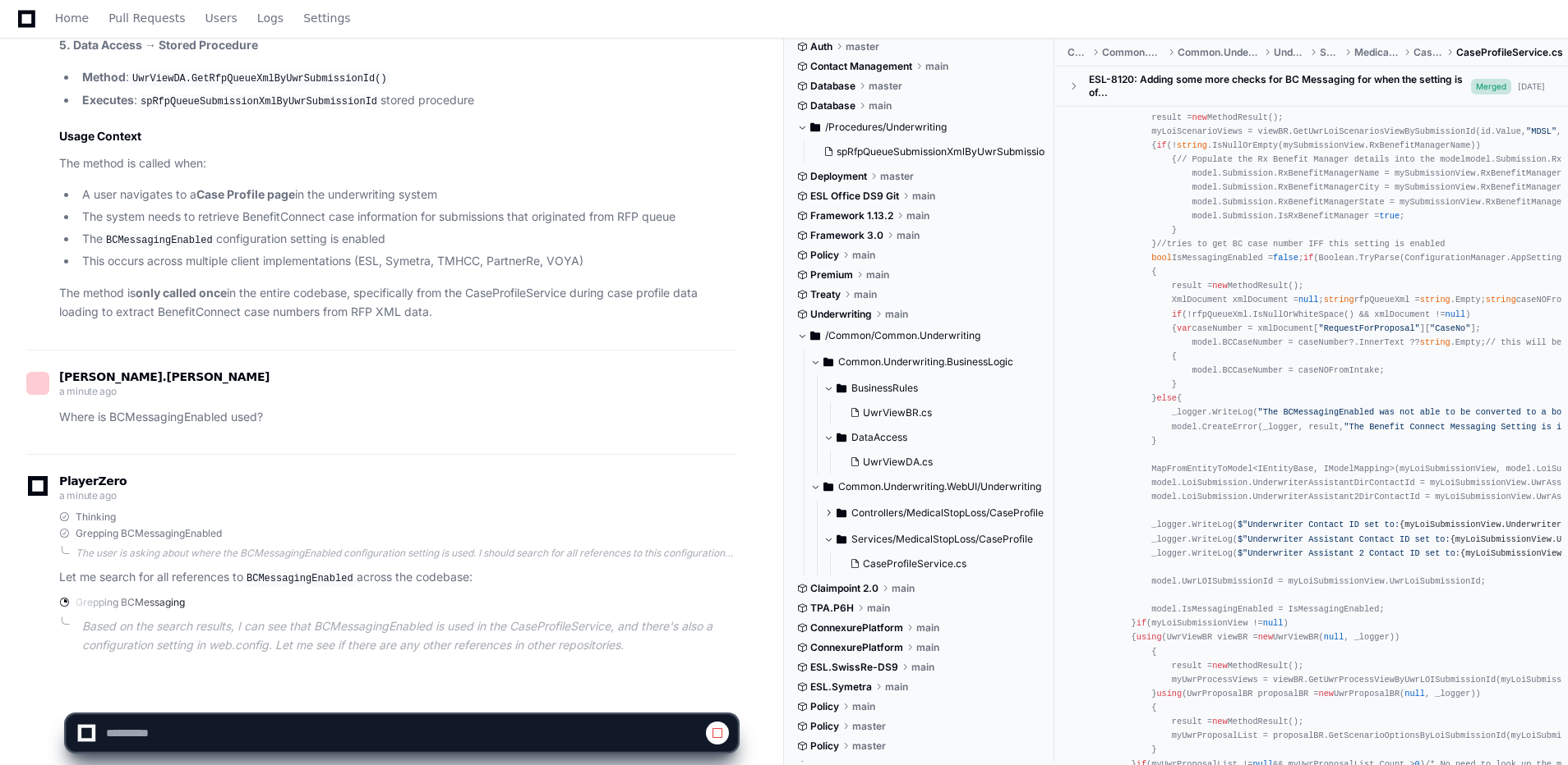
scroll to position [463, 0]
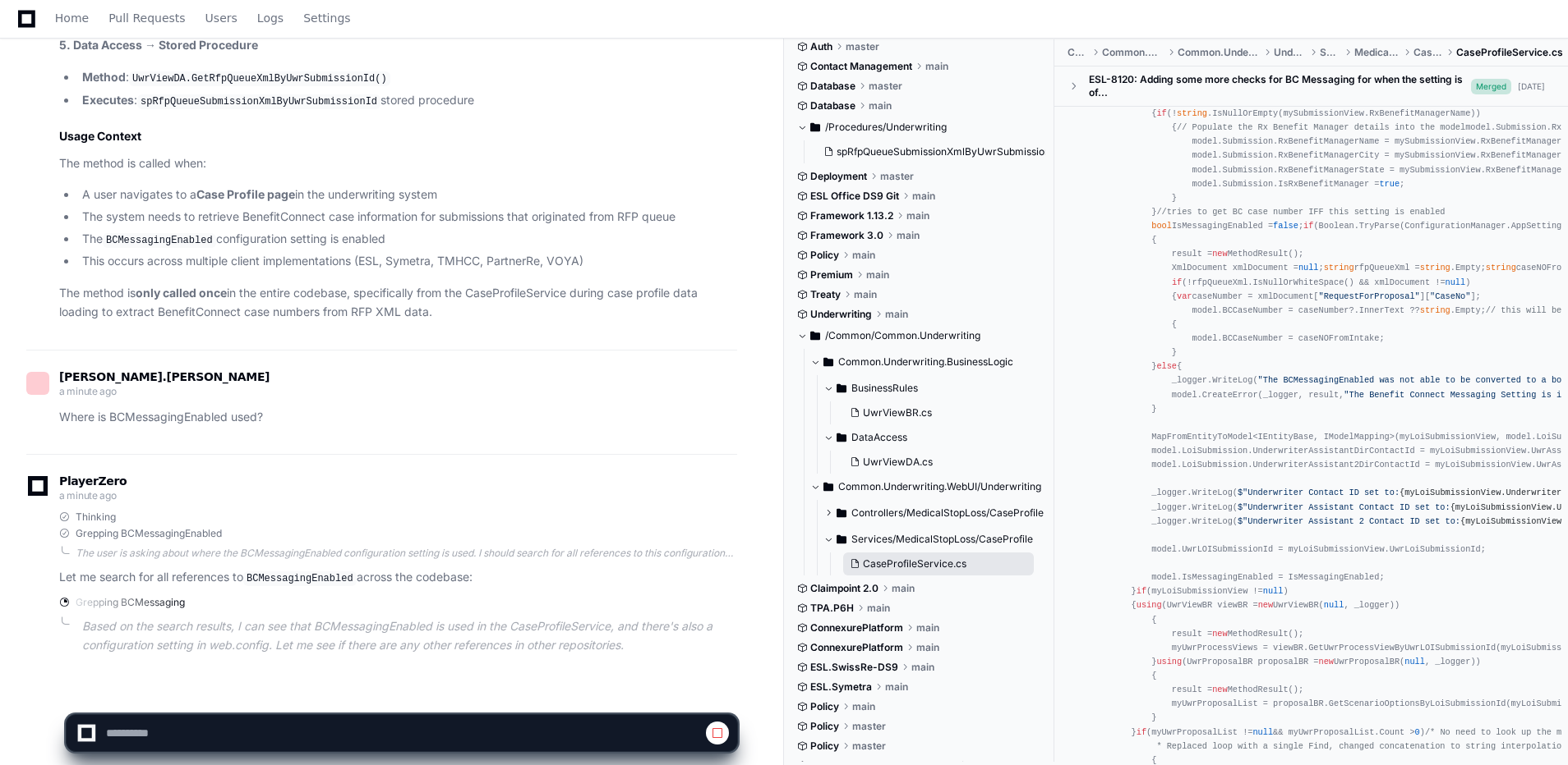
click at [929, 563] on span "CaseProfileService.cs" at bounding box center [914, 565] width 104 height 13
click at [664, 230] on li "The BCMessagingEnabled configuration setting is enabled" at bounding box center [407, 240] width 659 height 20
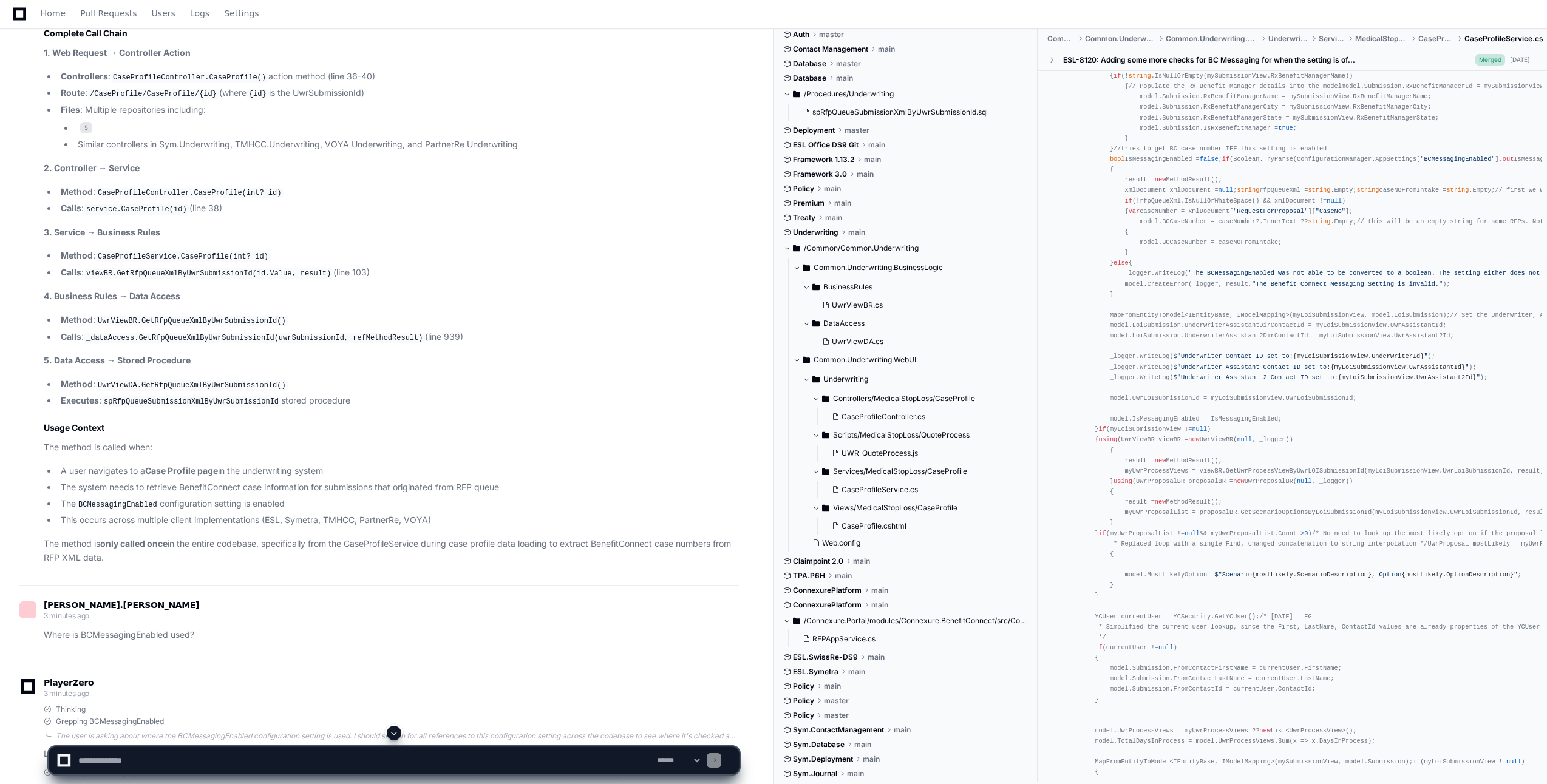
scroll to position [2249, 0]
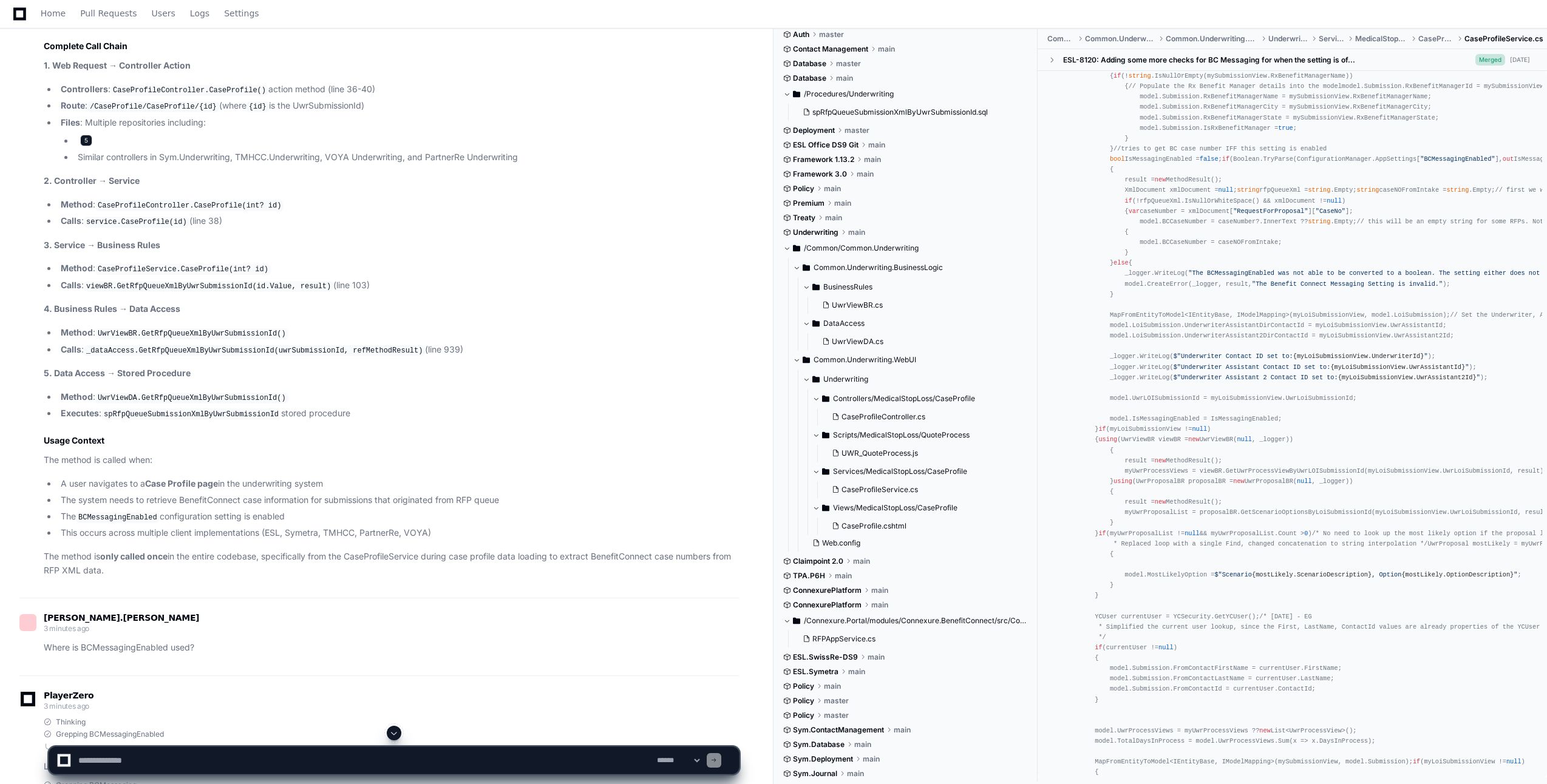
click at [86, 135] on span "5" at bounding box center [86, 141] width 12 height 12
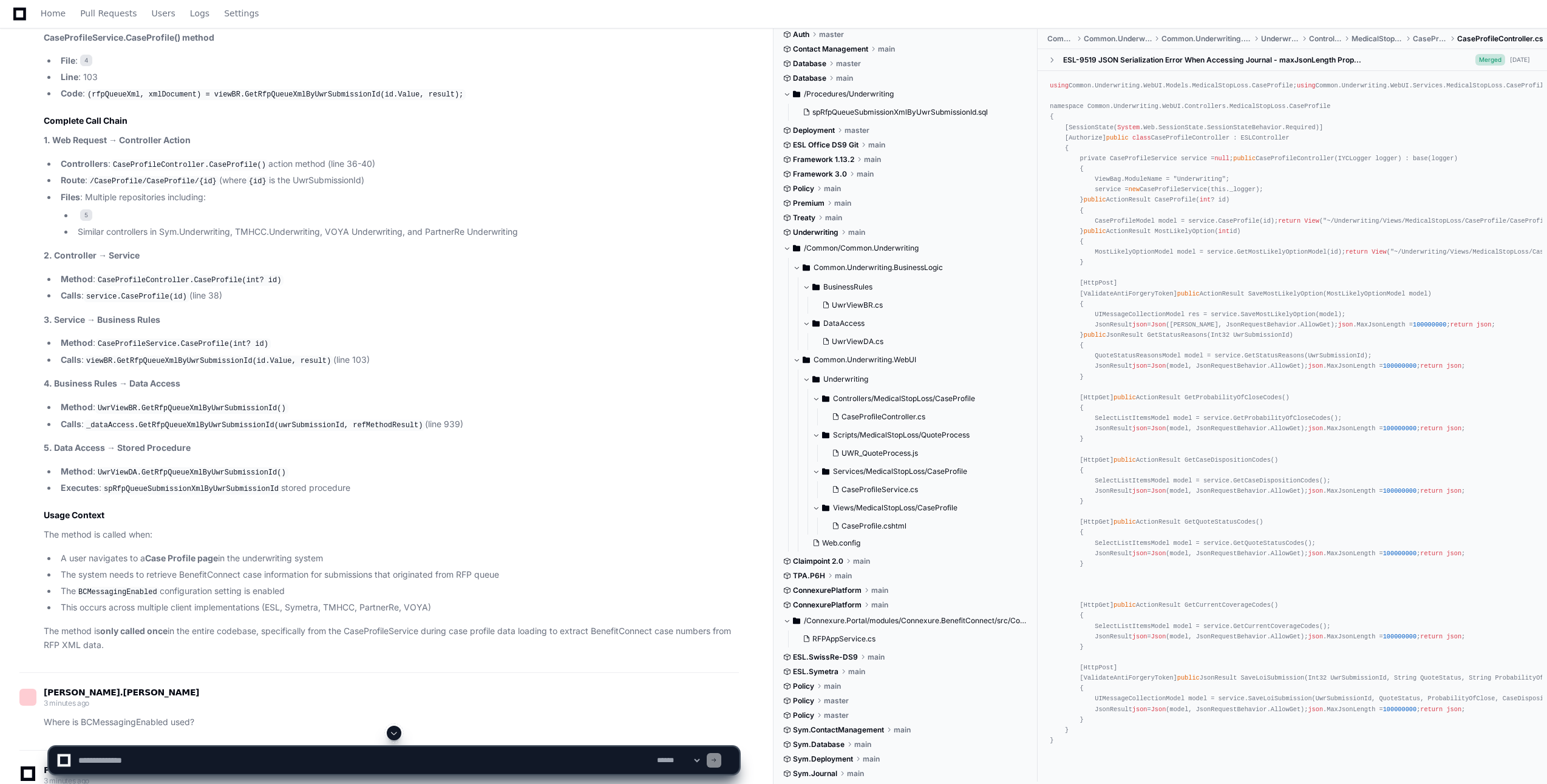
scroll to position [2108, 0]
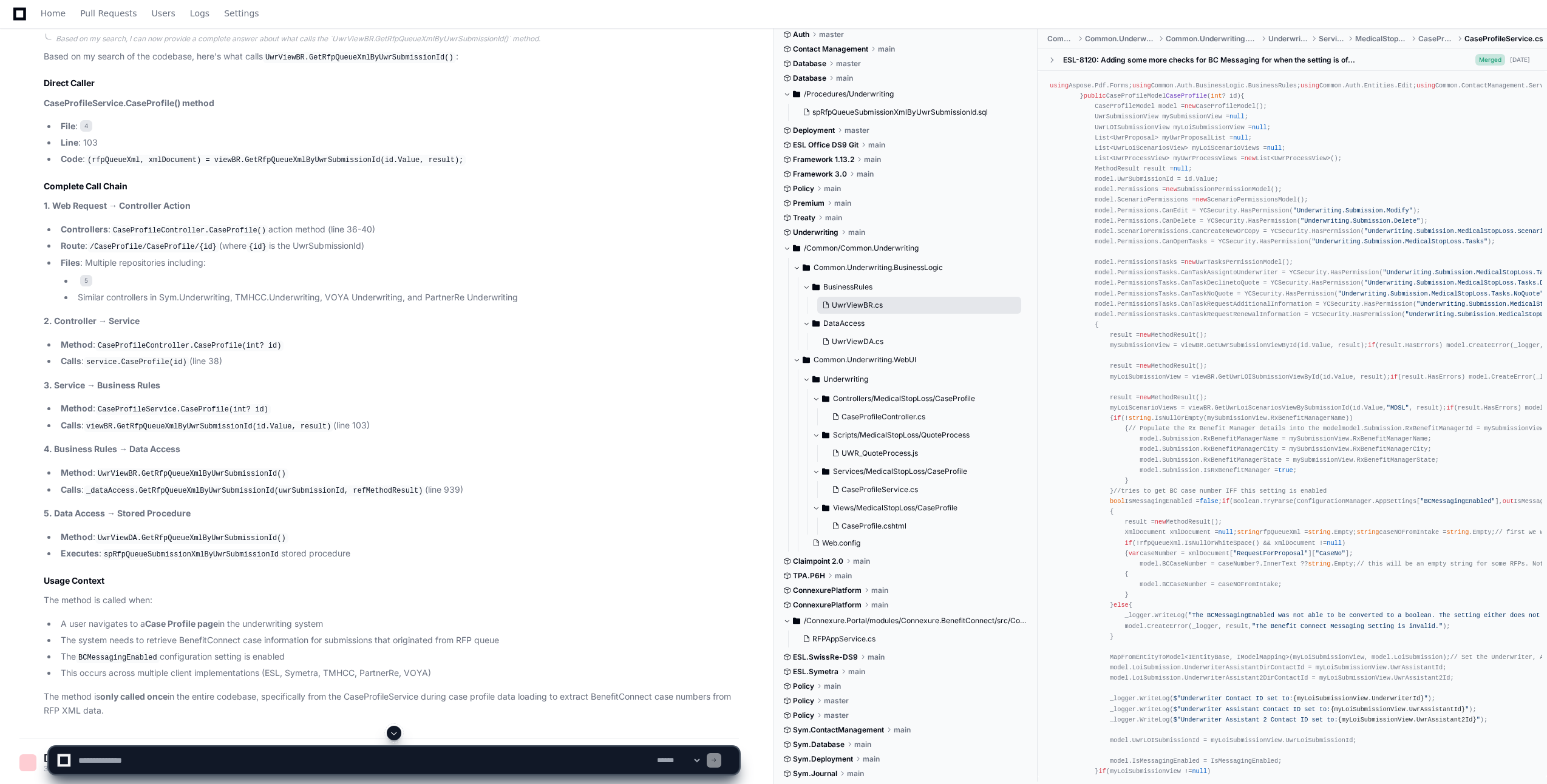
click at [834, 307] on span "UwrViewBR.cs" at bounding box center [857, 305] width 51 height 10
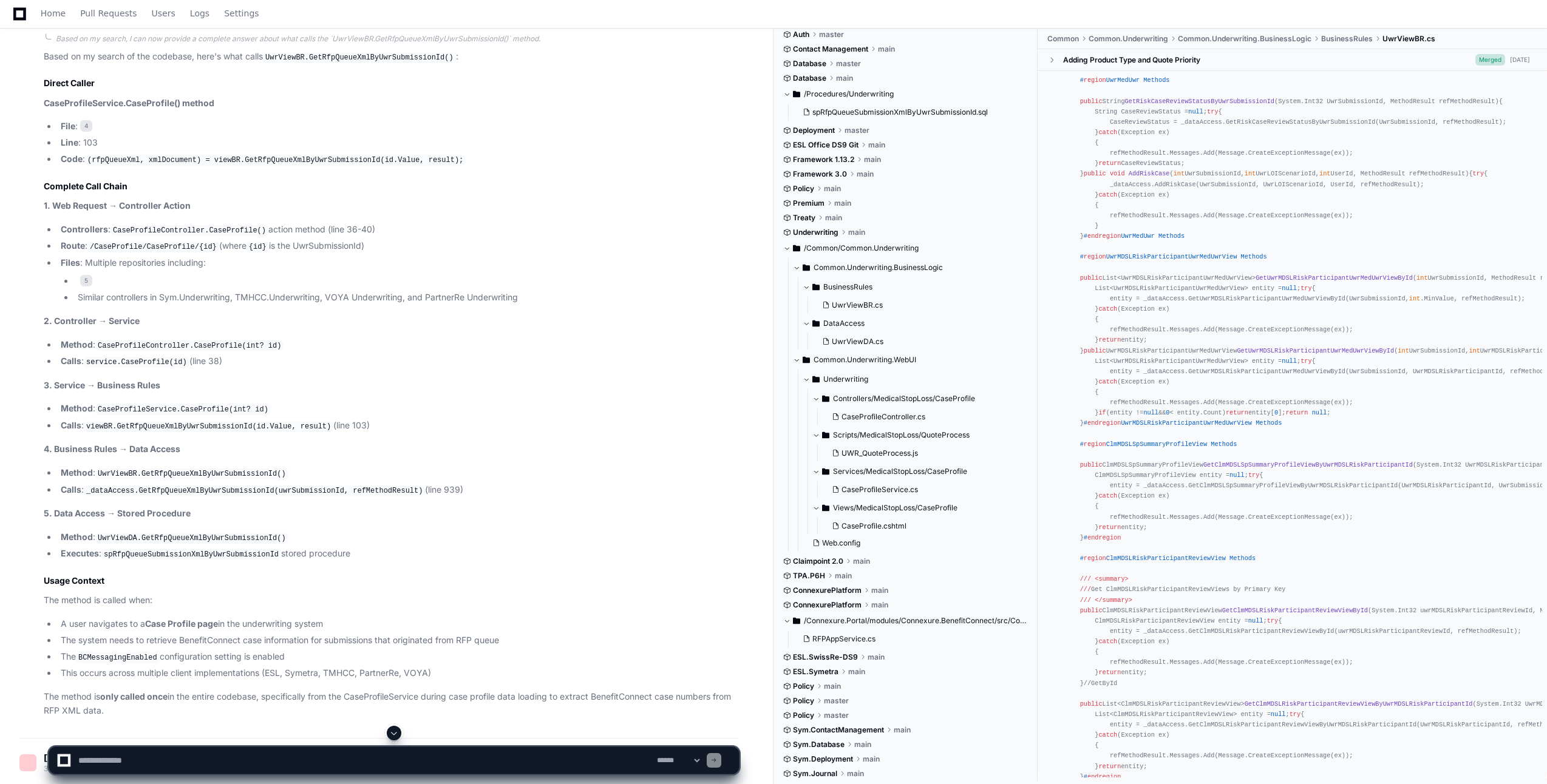
scroll to position [5024, 0]
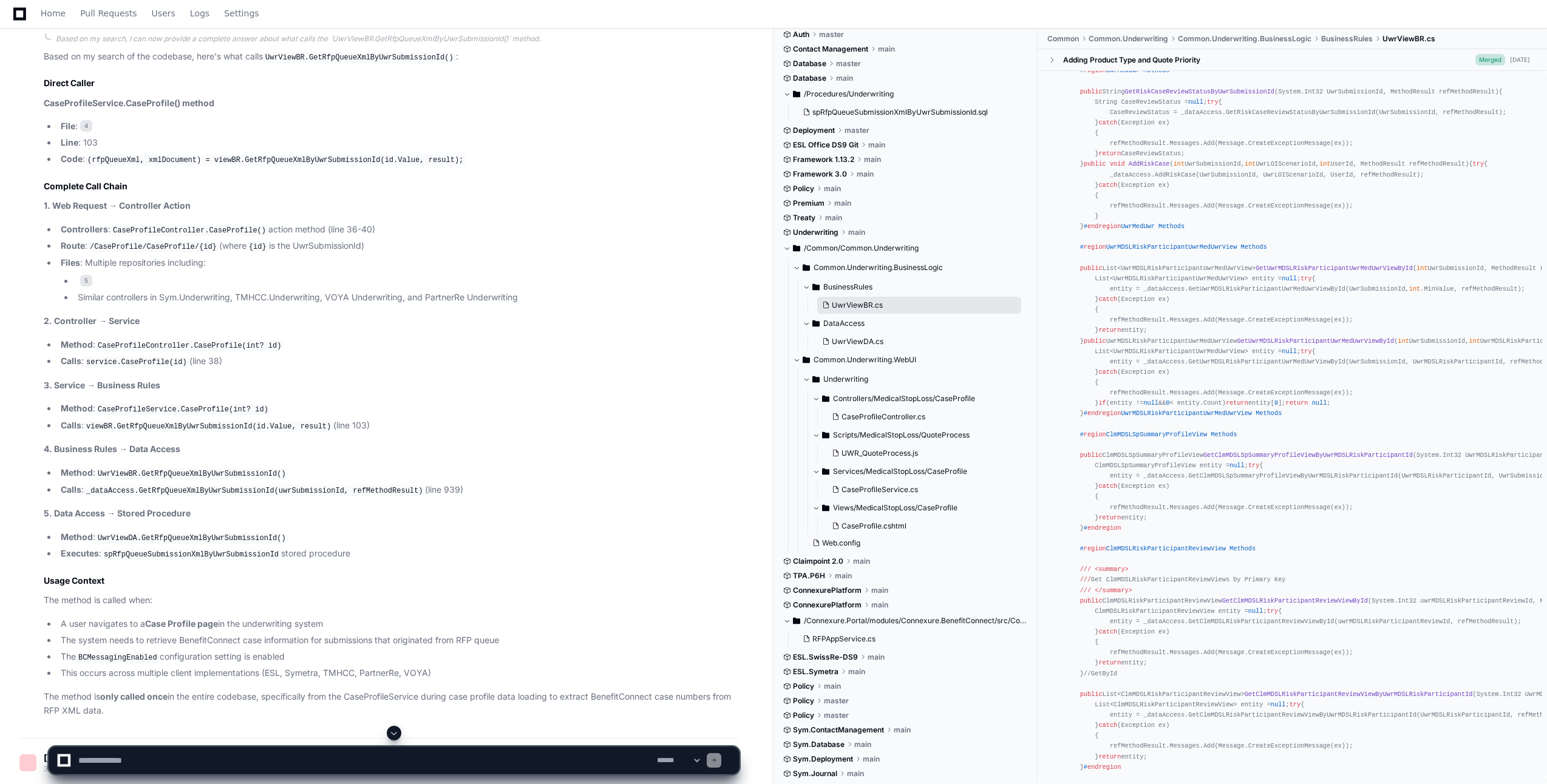
click at [870, 306] on span "UwrViewBR.cs" at bounding box center [857, 305] width 51 height 10
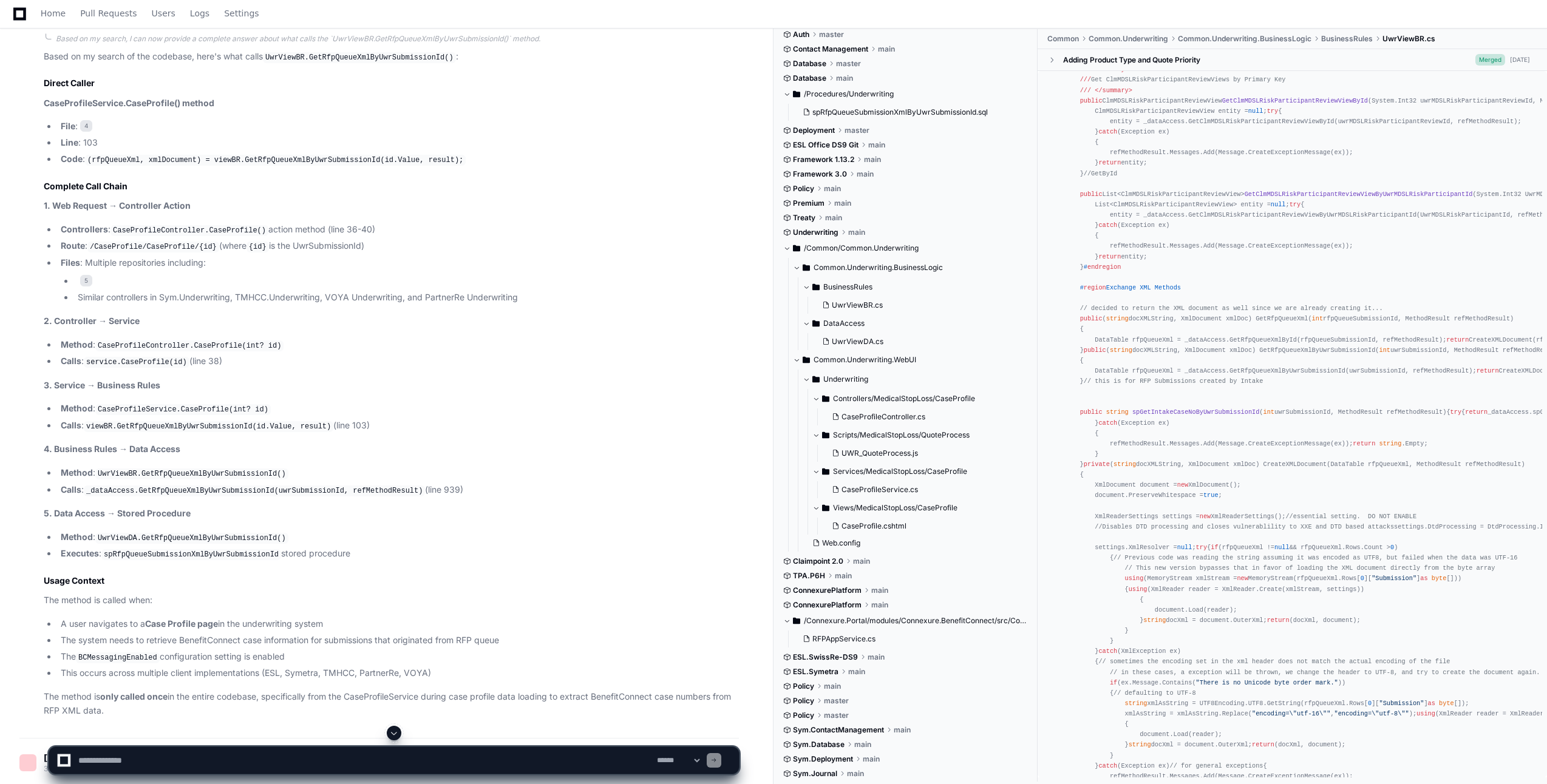
scroll to position [5528, 0]
click at [430, 207] on article "Based on my search of the codebase, here's what calls UwrViewBR.GetRfpQueueXmlB…" at bounding box center [391, 384] width 695 height 668
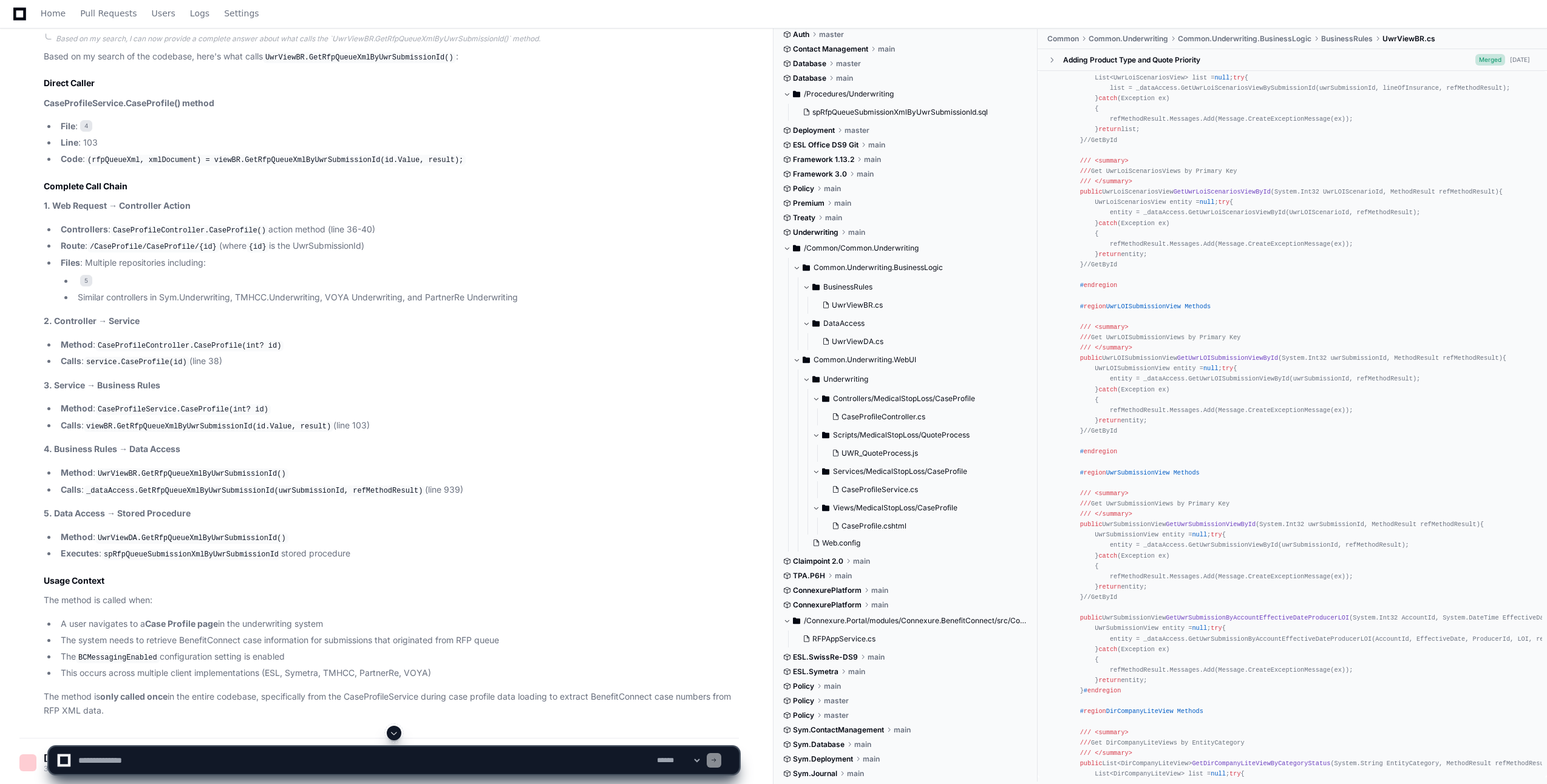
scroll to position [0, 0]
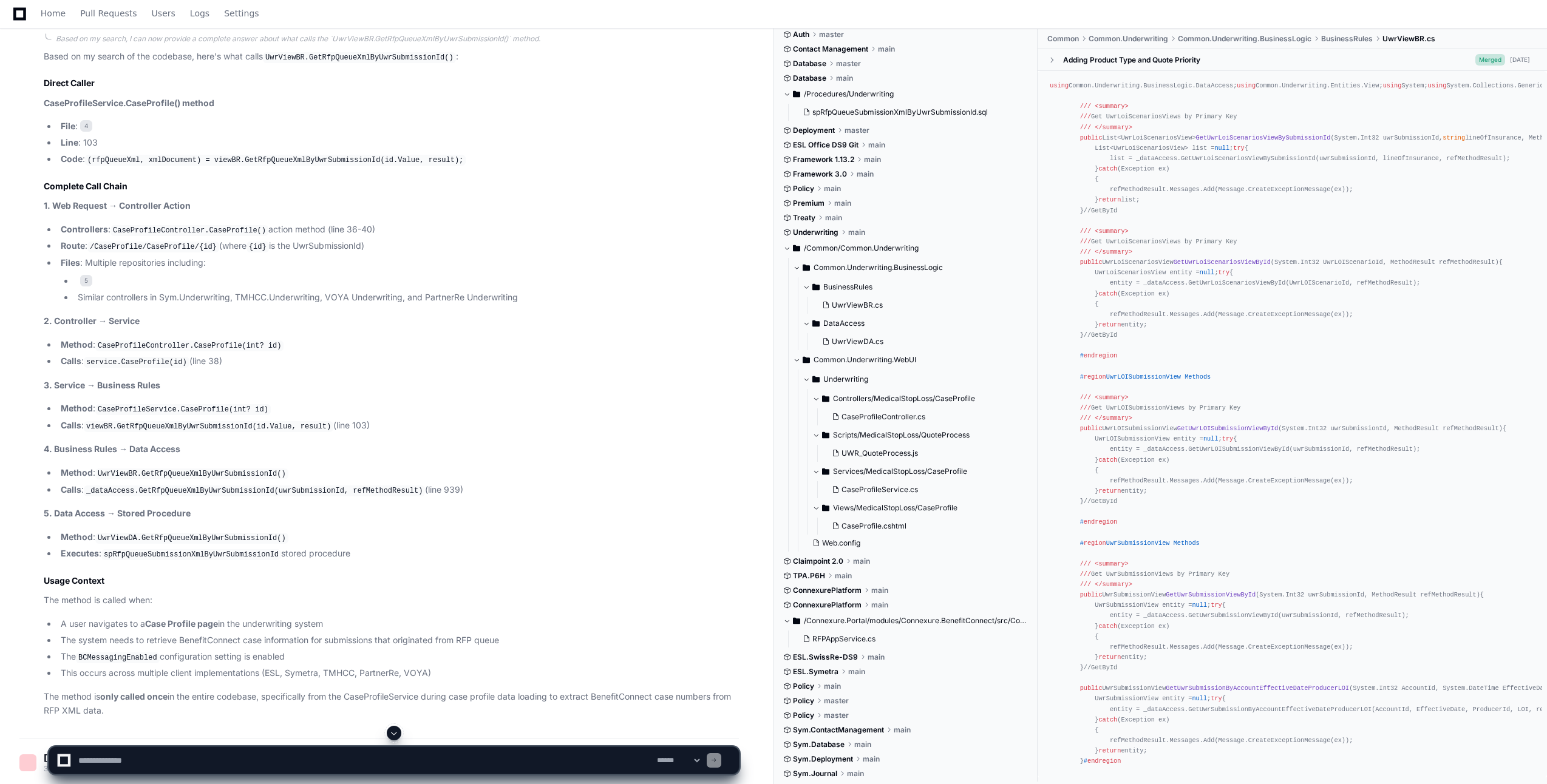
click at [330, 419] on li "Calls : viewBR.GetRfpQueueXmlByUwrSubmissionId(id.Value, result) (line 103)" at bounding box center [398, 426] width 682 height 15
click at [125, 421] on code "viewBR.GetRfpQueueXmlByUwrSubmissionId(id.Value, result)" at bounding box center [208, 427] width 250 height 11
click at [156, 404] on code "CaseProfileService.CaseProfile(int? id)" at bounding box center [183, 410] width 176 height 11
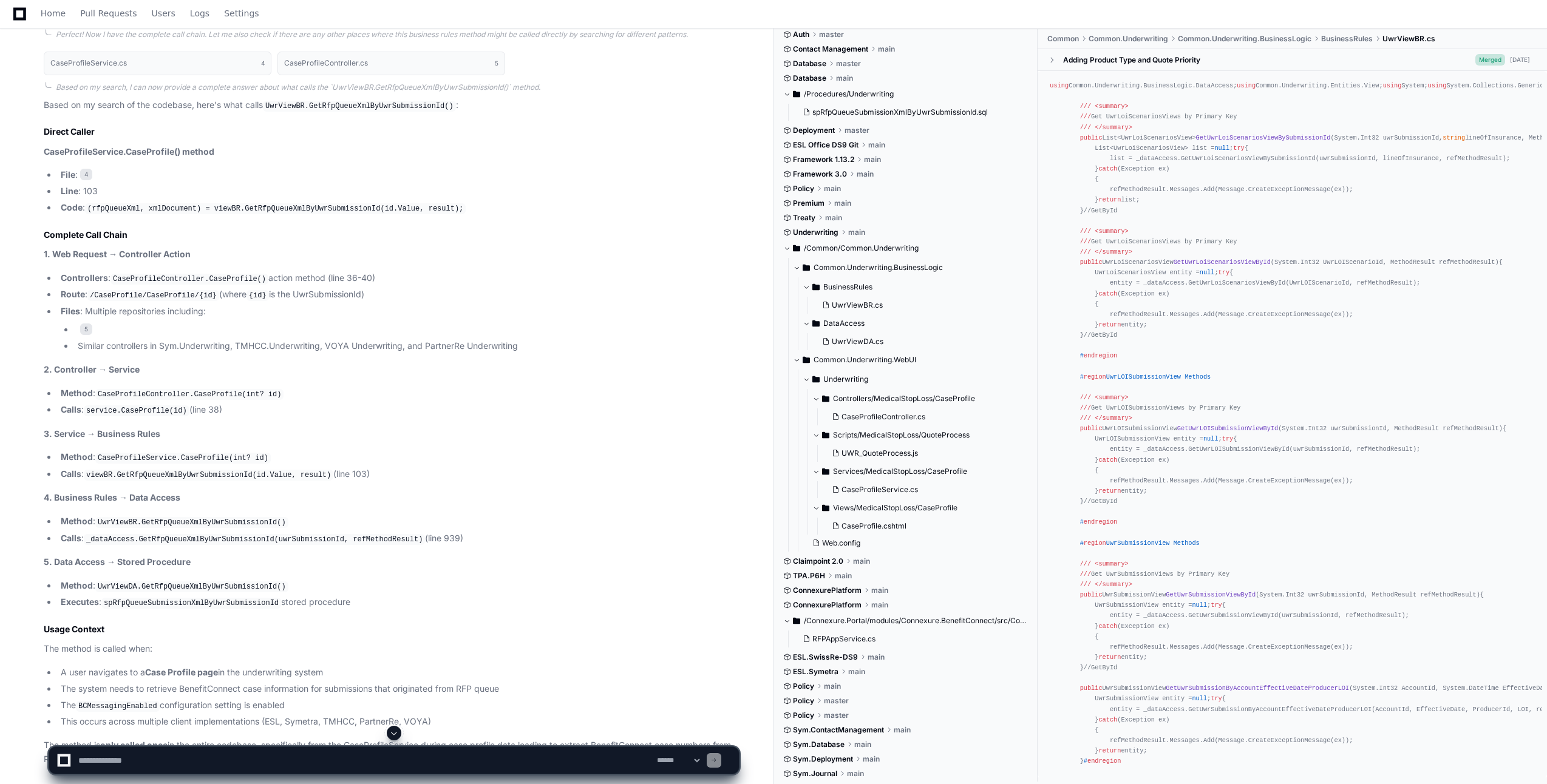
scroll to position [2056, 0]
click at [88, 172] on span "4" at bounding box center [86, 179] width 12 height 12
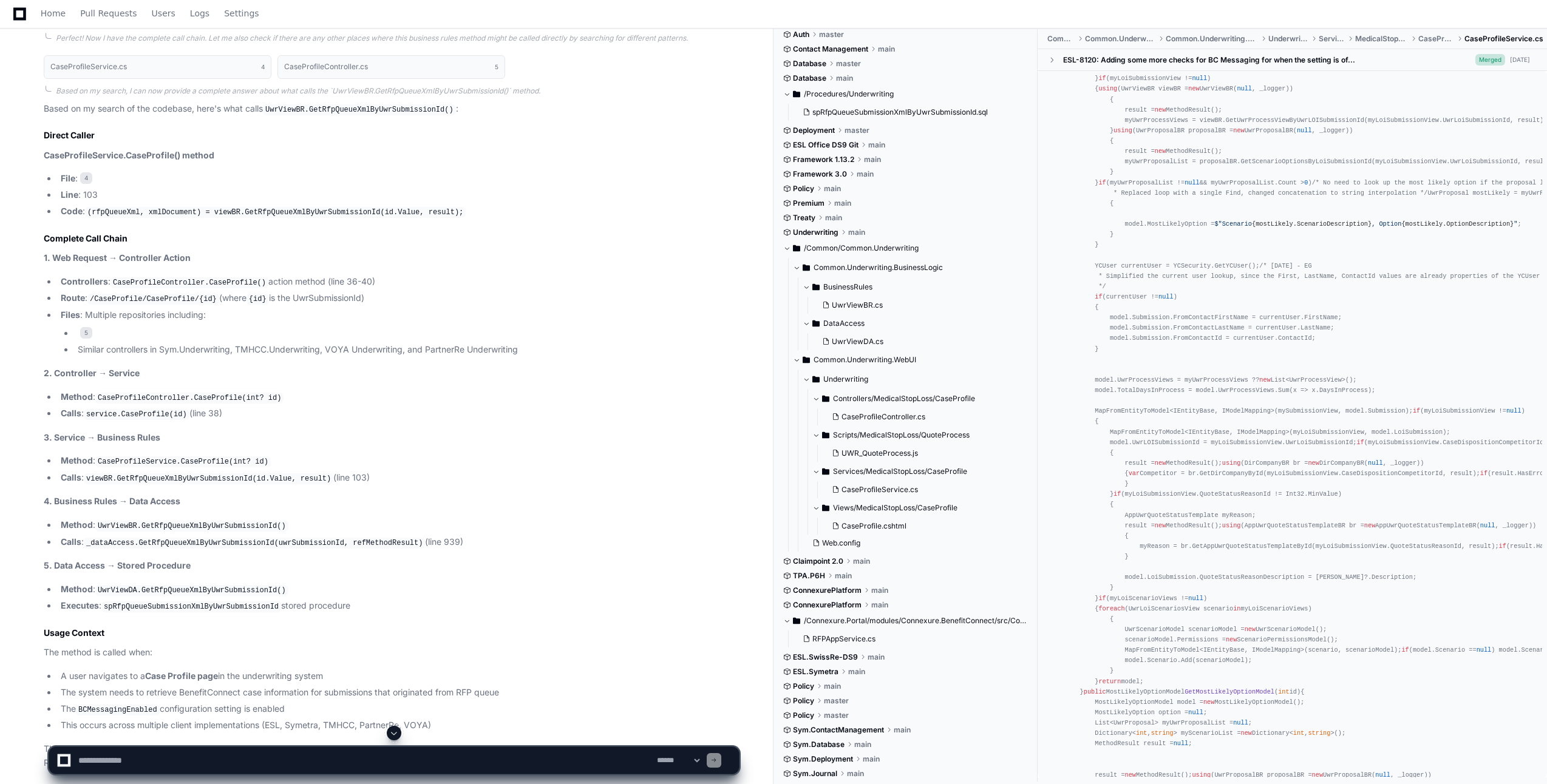
scroll to position [705, 0]
